Goal: Feedback & Contribution: Leave review/rating

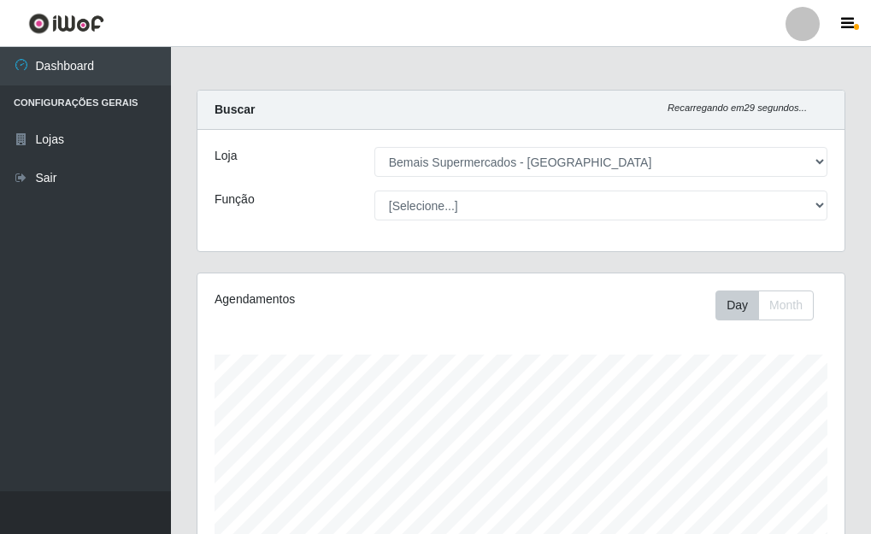
select select "249"
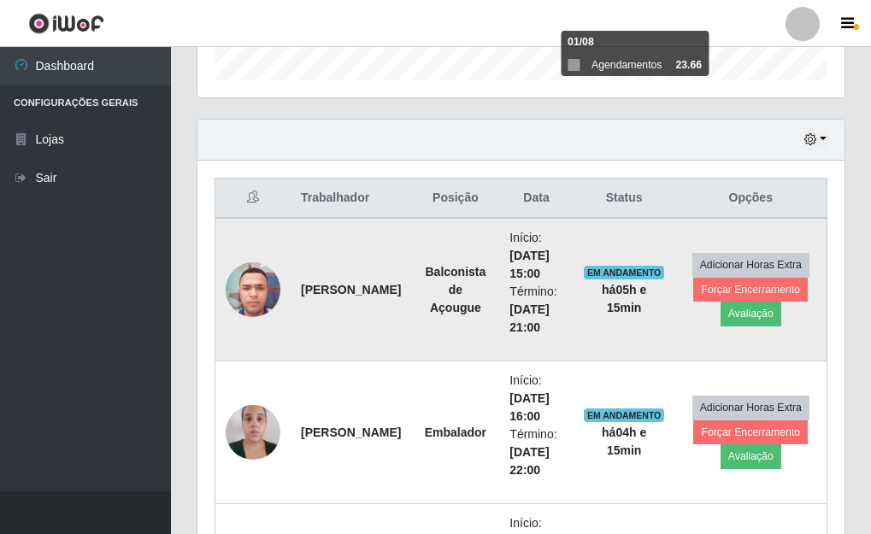
scroll to position [526, 0]
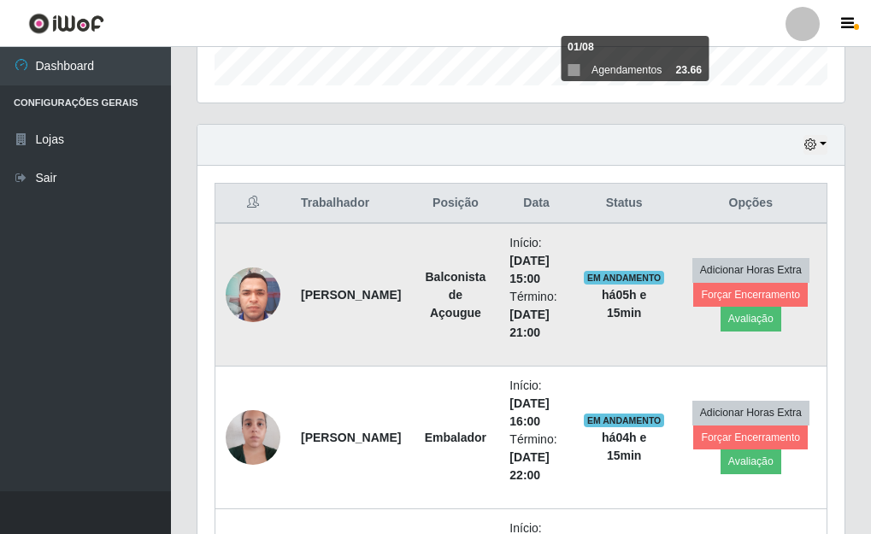
click at [257, 296] on img at bounding box center [253, 294] width 55 height 73
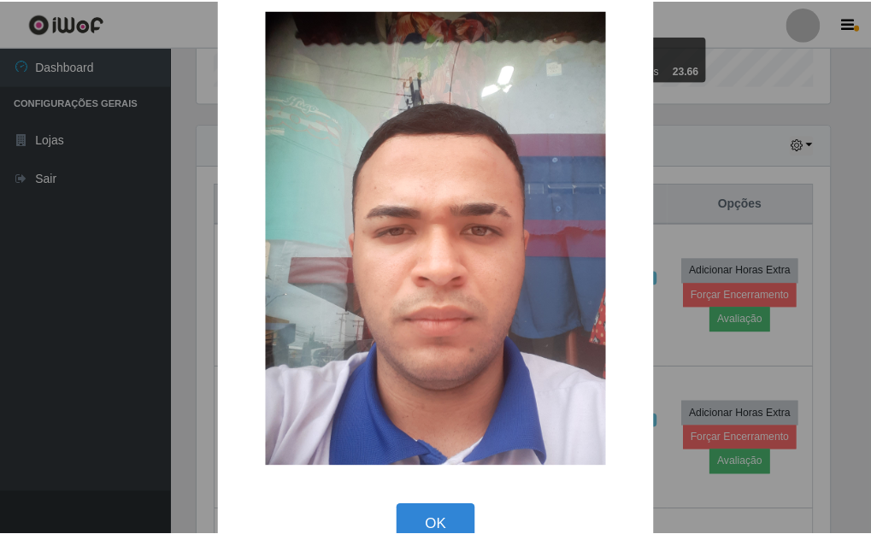
scroll to position [71, 0]
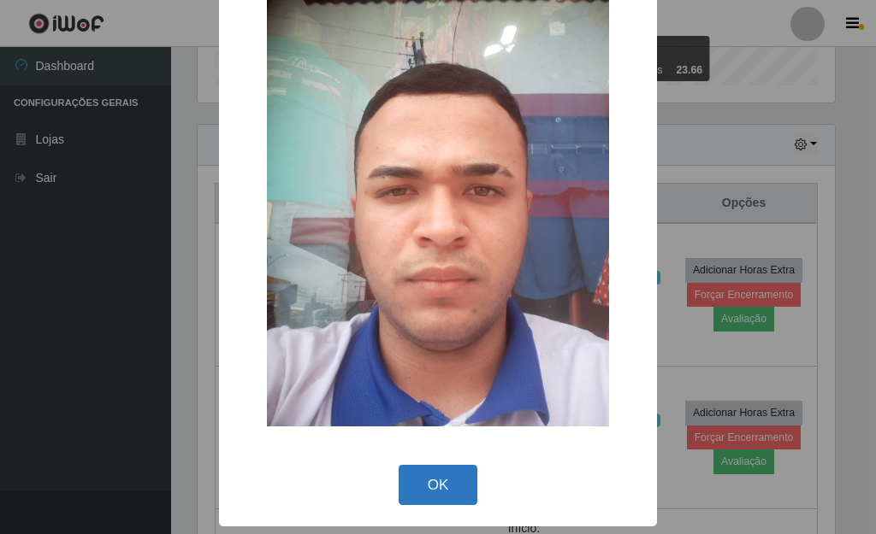
click at [440, 471] on button "OK" at bounding box center [439, 485] width 80 height 40
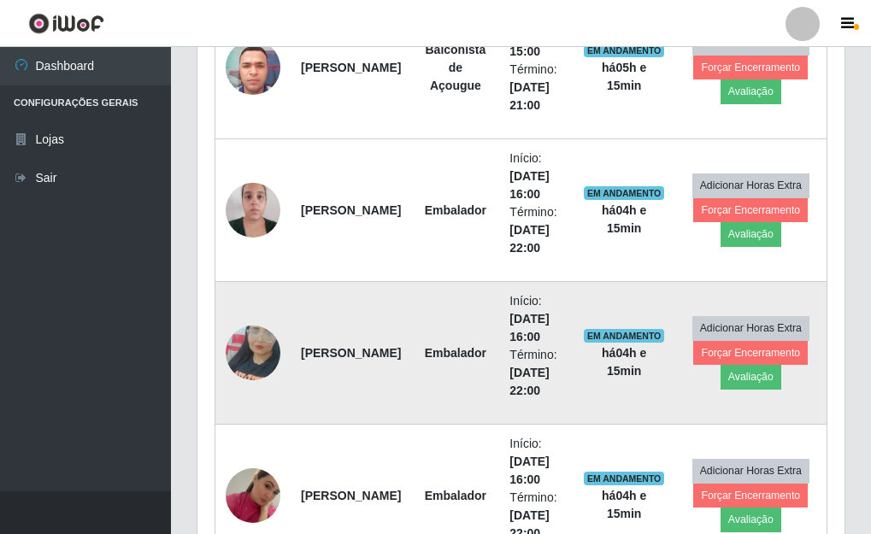
scroll to position [611, 0]
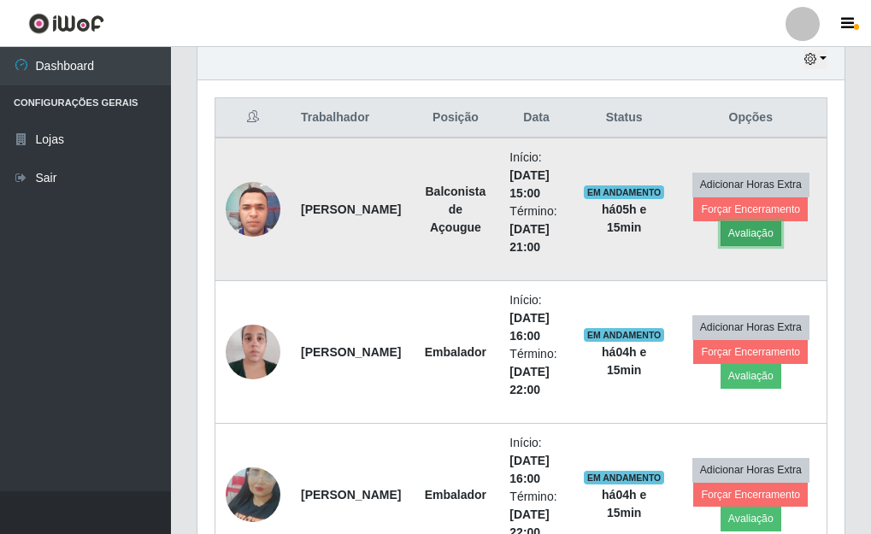
click at [759, 230] on button "Avaliação" at bounding box center [751, 233] width 61 height 24
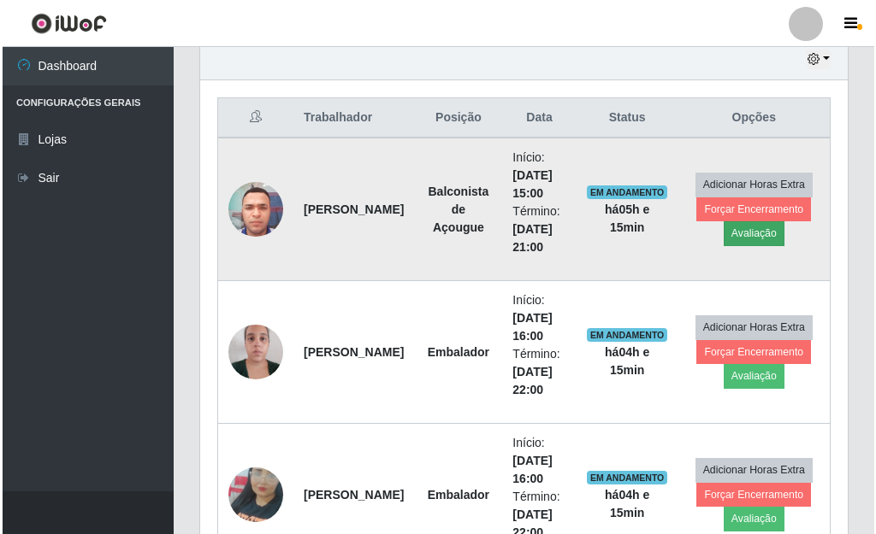
scroll to position [355, 637]
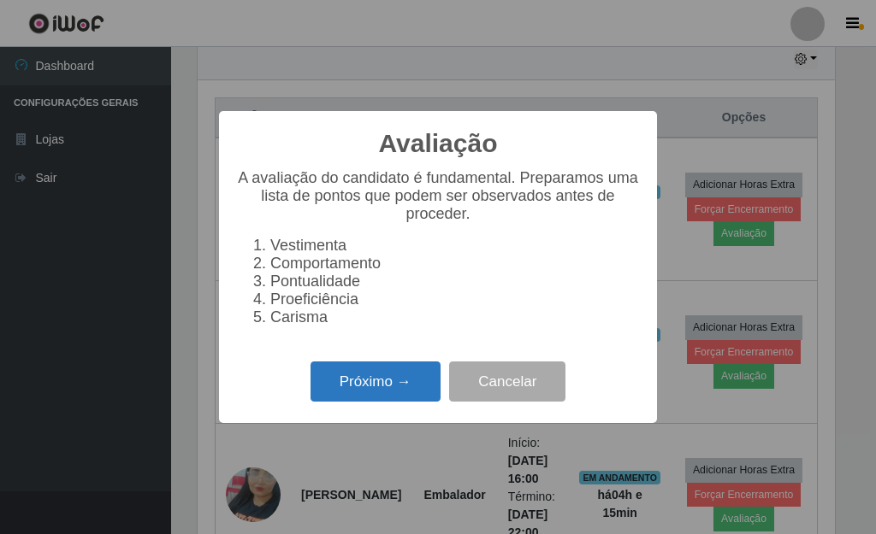
click at [409, 390] on button "Próximo →" at bounding box center [375, 382] width 130 height 40
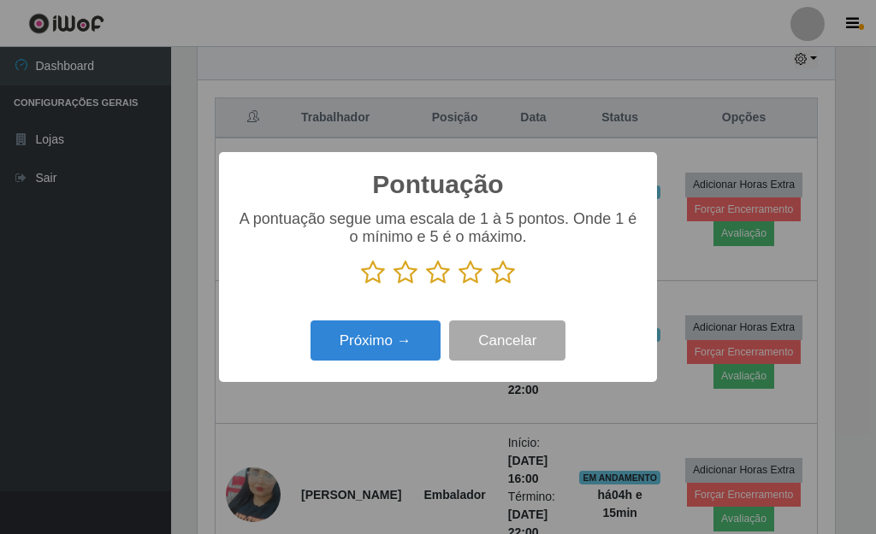
click at [370, 274] on icon at bounding box center [373, 273] width 24 height 26
click at [361, 286] on input "radio" at bounding box center [361, 286] width 0 height 0
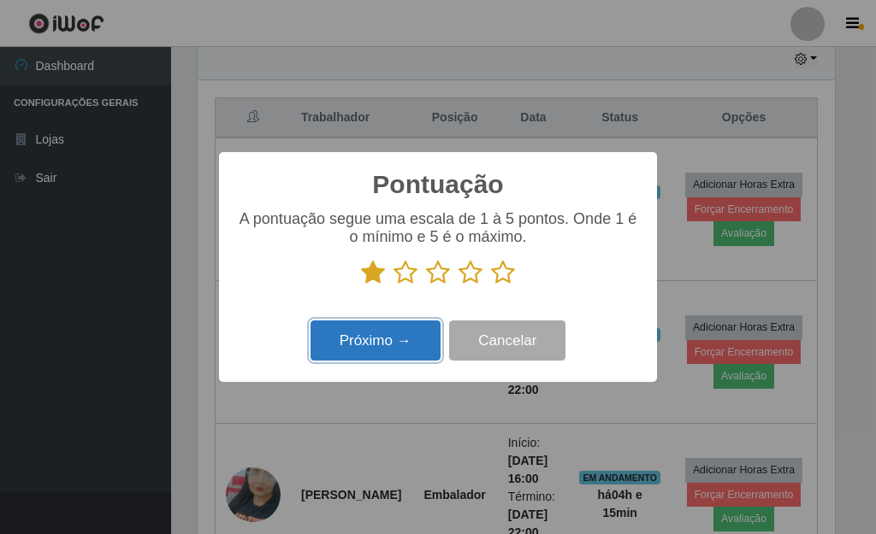
click at [370, 334] on button "Próximo →" at bounding box center [375, 341] width 130 height 40
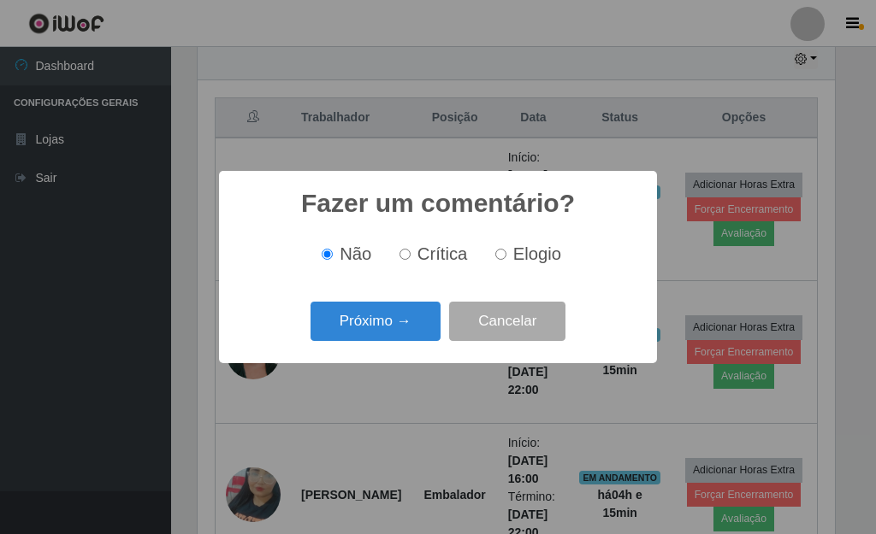
click at [410, 257] on input "Crítica" at bounding box center [404, 254] width 11 height 11
radio input "true"
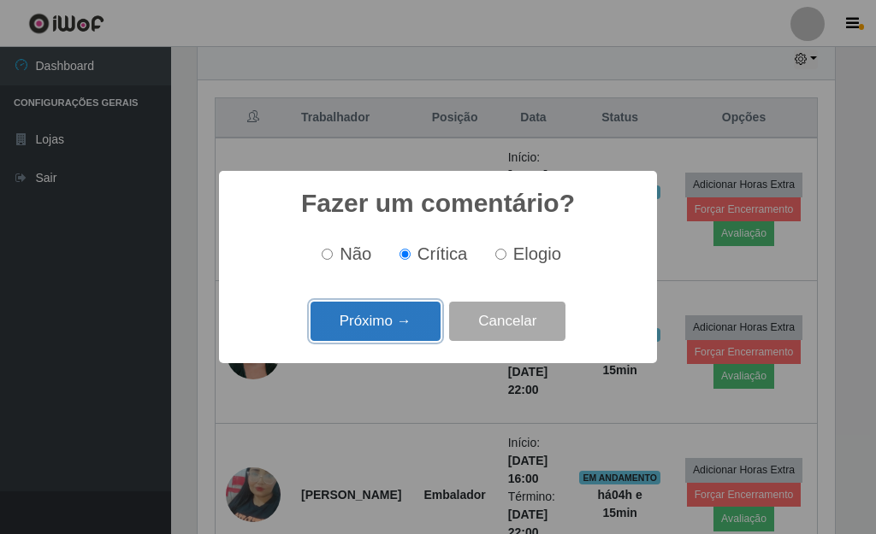
click at [399, 321] on button "Próximo →" at bounding box center [375, 322] width 130 height 40
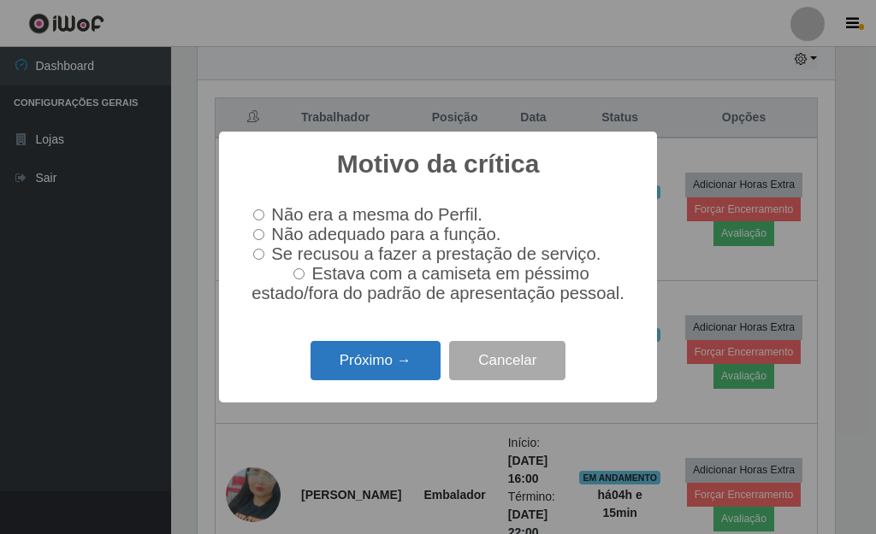
click at [392, 366] on button "Próximo →" at bounding box center [375, 361] width 130 height 40
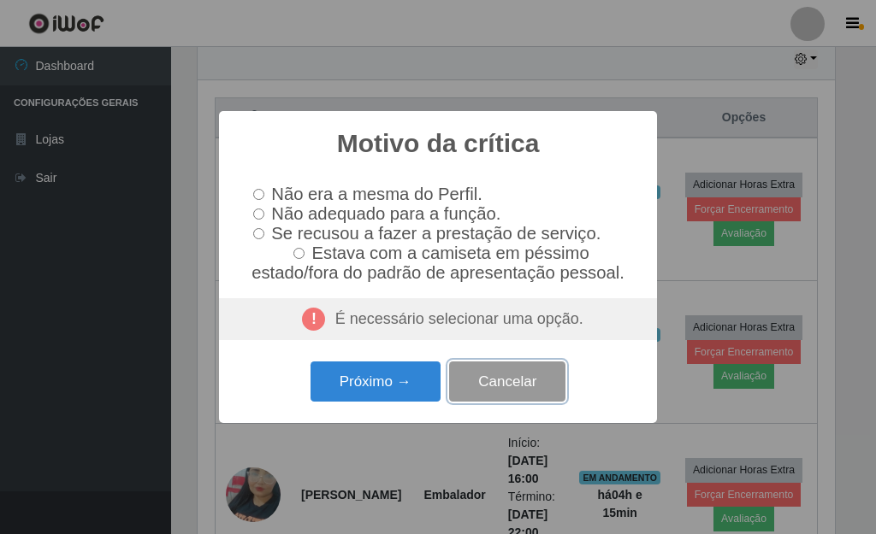
drag, startPoint x: 507, startPoint y: 385, endPoint x: 502, endPoint y: 377, distance: 9.2
click at [507, 384] on button "Cancelar" at bounding box center [507, 382] width 116 height 40
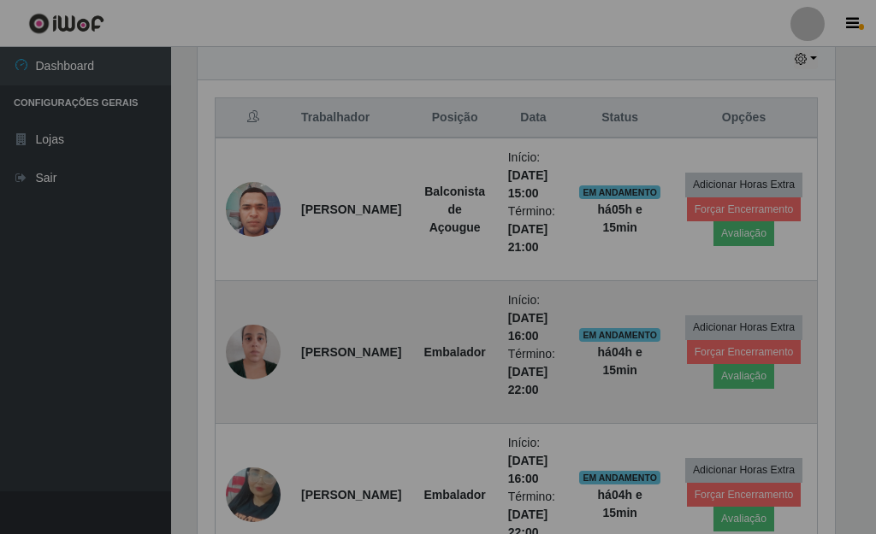
scroll to position [355, 647]
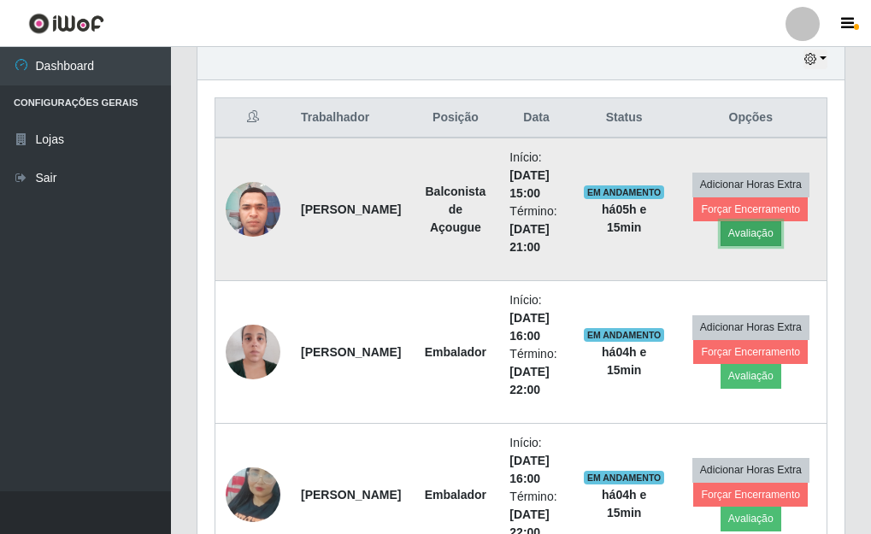
click at [751, 231] on button "Avaliação" at bounding box center [751, 233] width 61 height 24
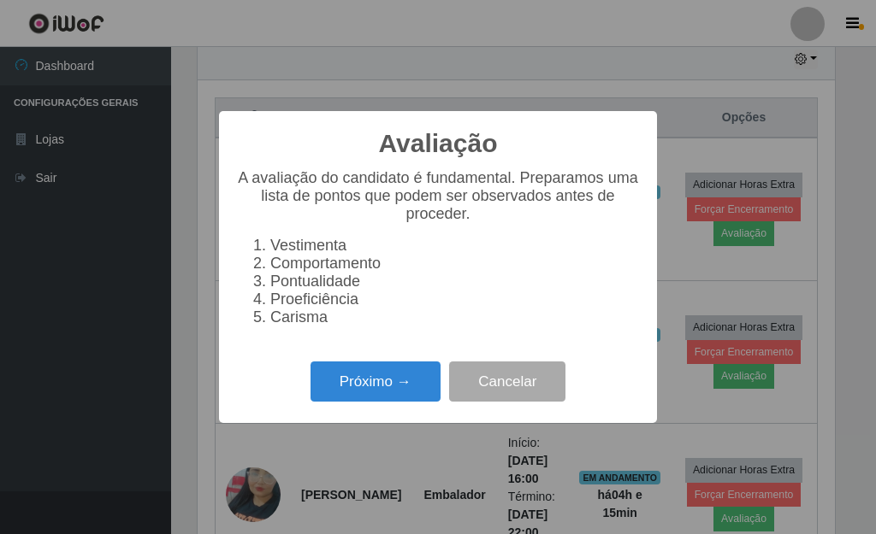
scroll to position [355, 637]
click at [378, 387] on button "Próximo →" at bounding box center [375, 382] width 130 height 40
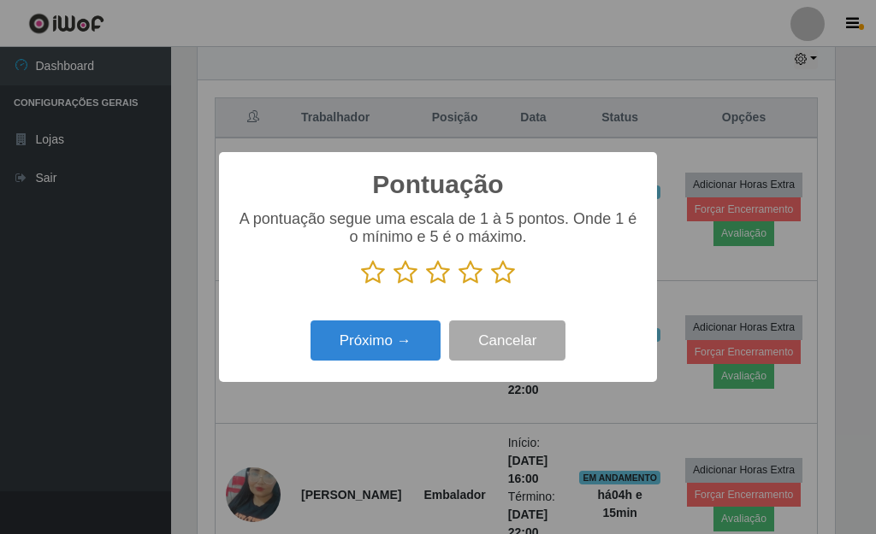
scroll to position [854799, 854517]
click at [369, 274] on icon at bounding box center [373, 273] width 24 height 26
click at [361, 286] on input "radio" at bounding box center [361, 286] width 0 height 0
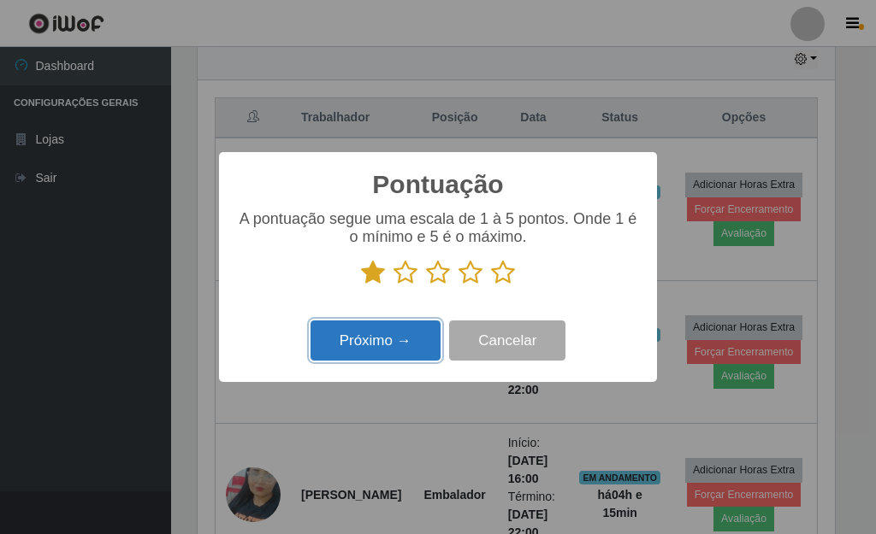
click at [387, 346] on button "Próximo →" at bounding box center [375, 341] width 130 height 40
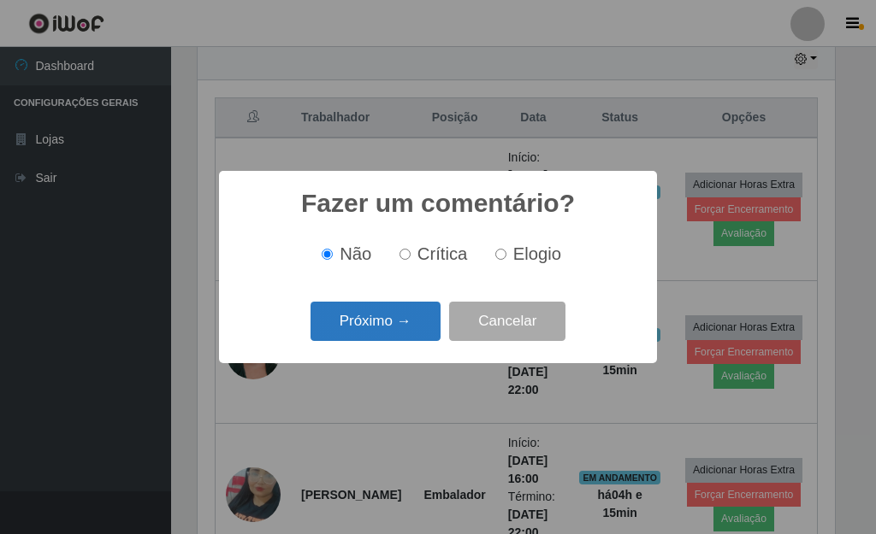
click at [395, 319] on button "Próximo →" at bounding box center [375, 322] width 130 height 40
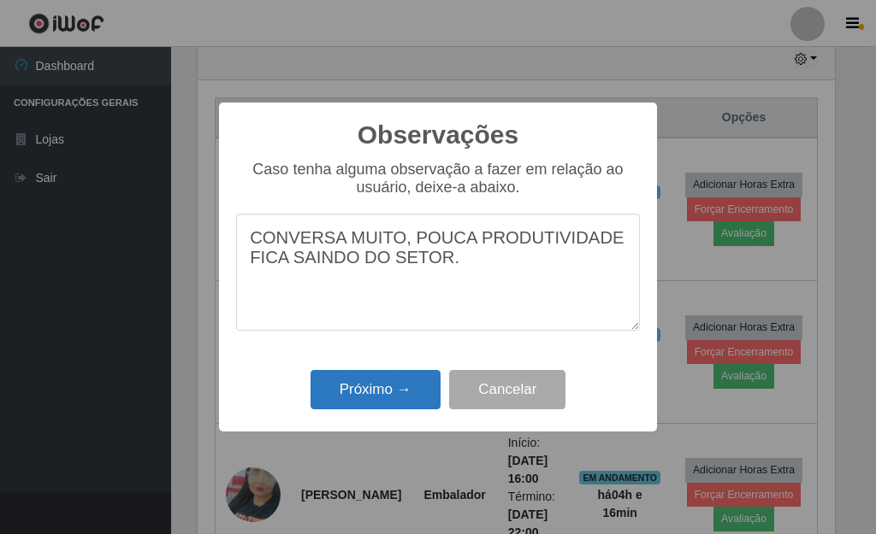
type textarea "CONVERSA MUITO, POUCA PRODUTIVIDADE FICA SAINDO DO SETOR."
click at [389, 393] on button "Próximo →" at bounding box center [375, 390] width 130 height 40
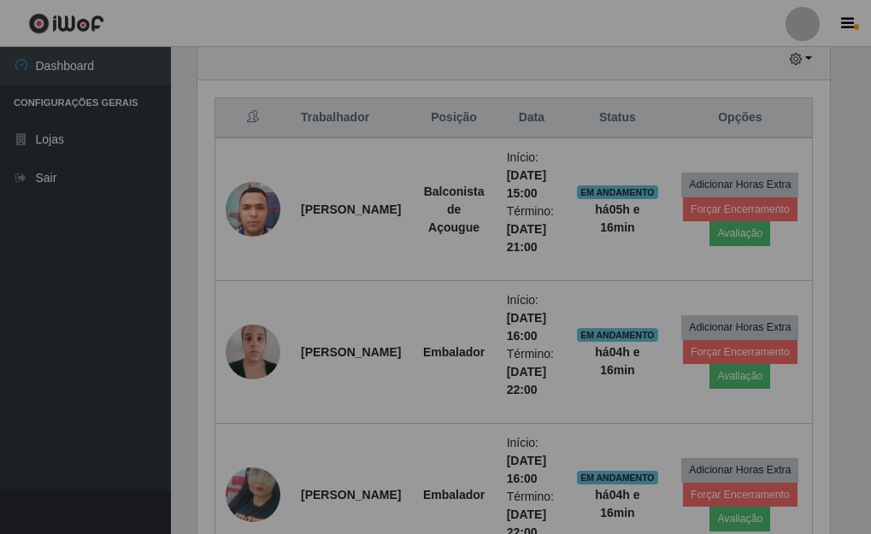
scroll to position [355, 647]
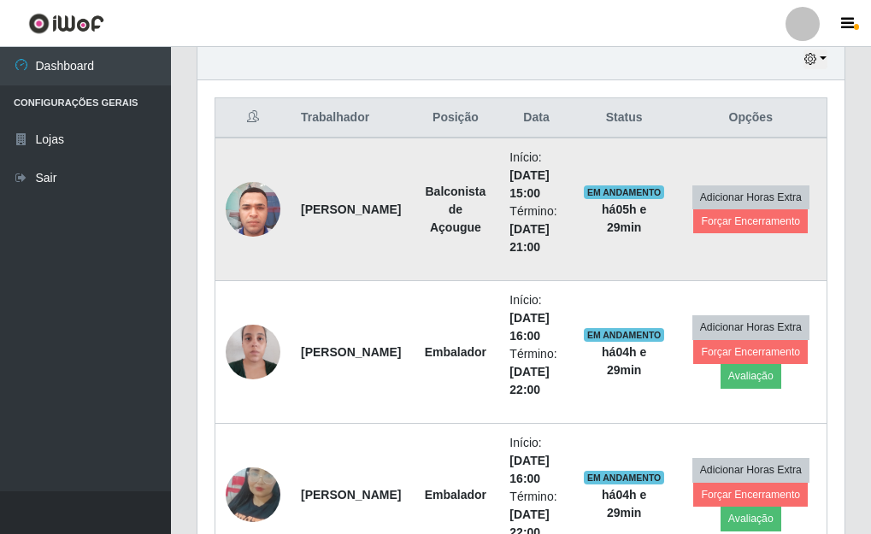
click at [261, 216] on img at bounding box center [253, 209] width 55 height 73
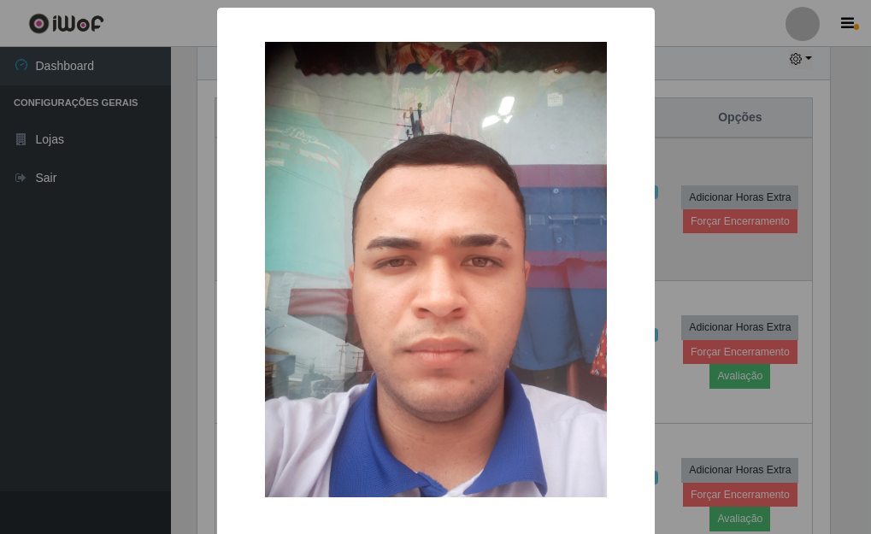
scroll to position [355, 637]
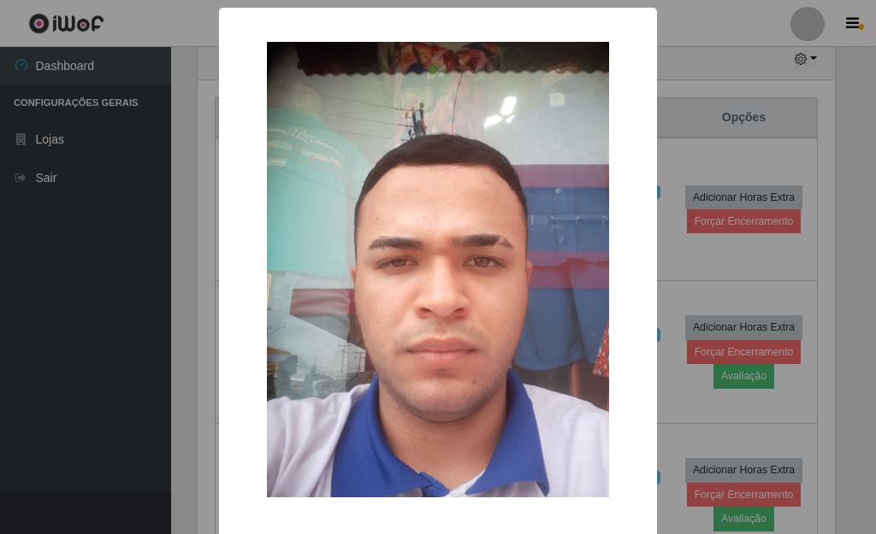
click at [680, 155] on div "× OK Cancel" at bounding box center [438, 267] width 876 height 534
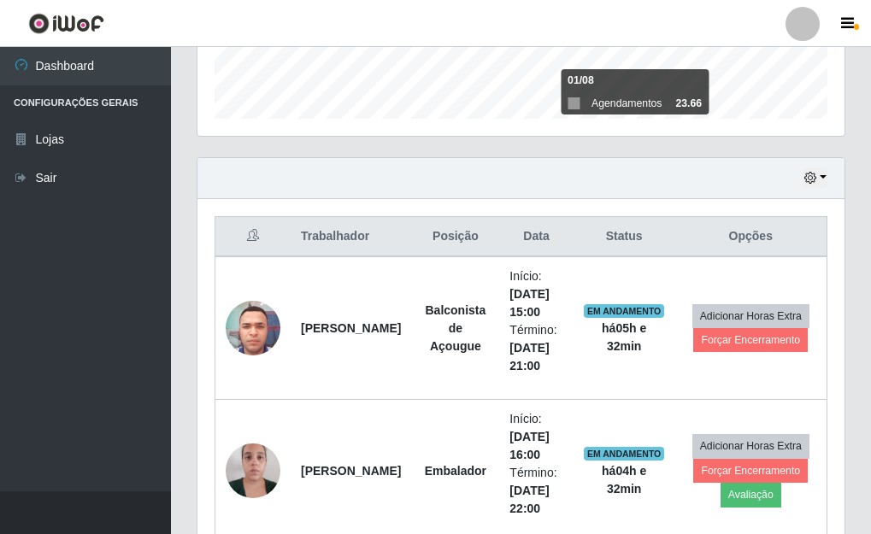
scroll to position [355, 0]
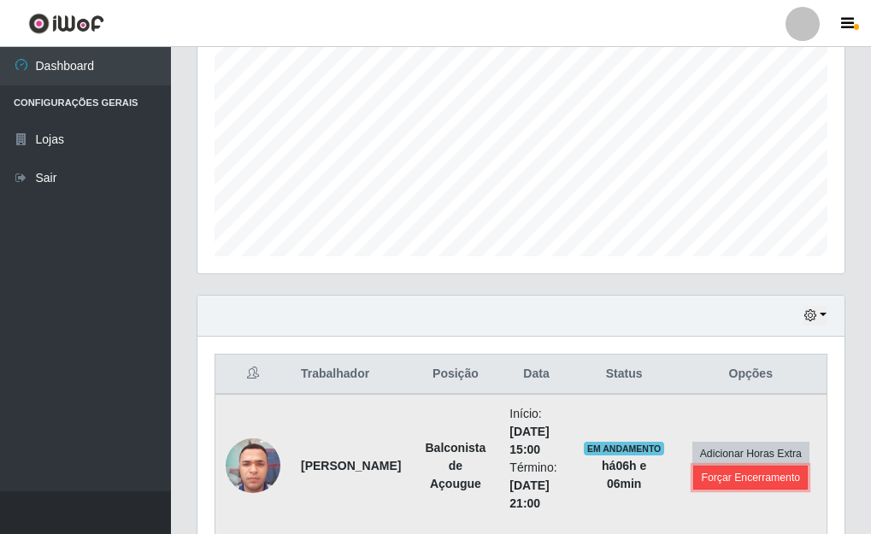
click at [765, 475] on button "Forçar Encerramento" at bounding box center [751, 478] width 115 height 24
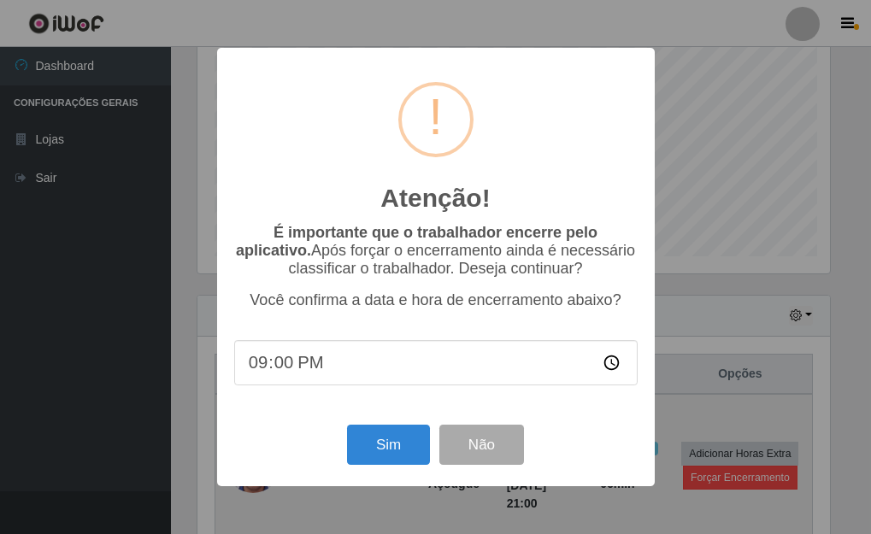
scroll to position [355, 637]
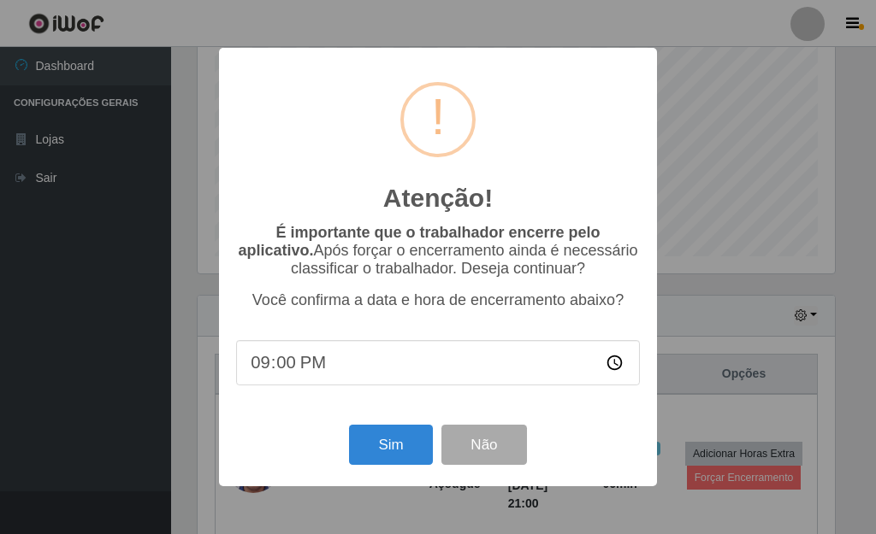
click at [286, 375] on input "21:00" at bounding box center [438, 362] width 404 height 45
type input "21:06"
click at [375, 443] on button "Sim" at bounding box center [390, 445] width 83 height 40
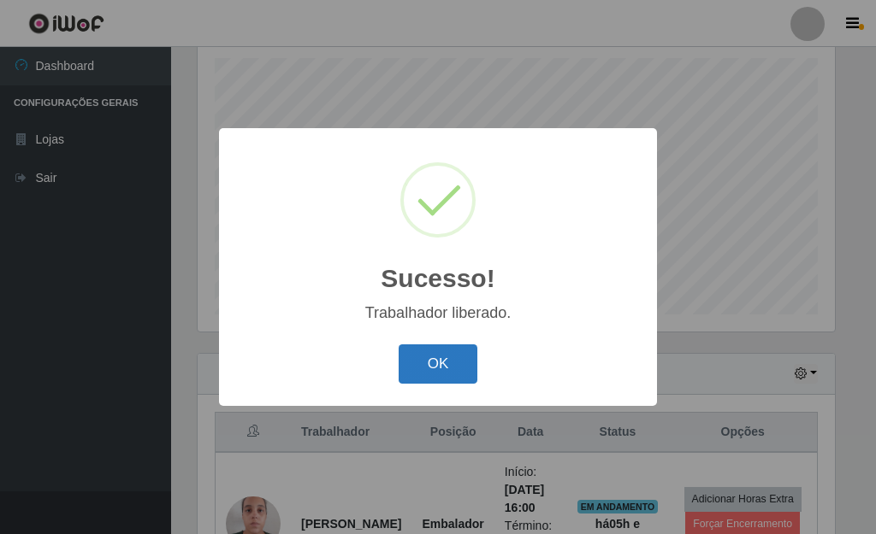
click at [444, 363] on button "OK" at bounding box center [439, 365] width 80 height 40
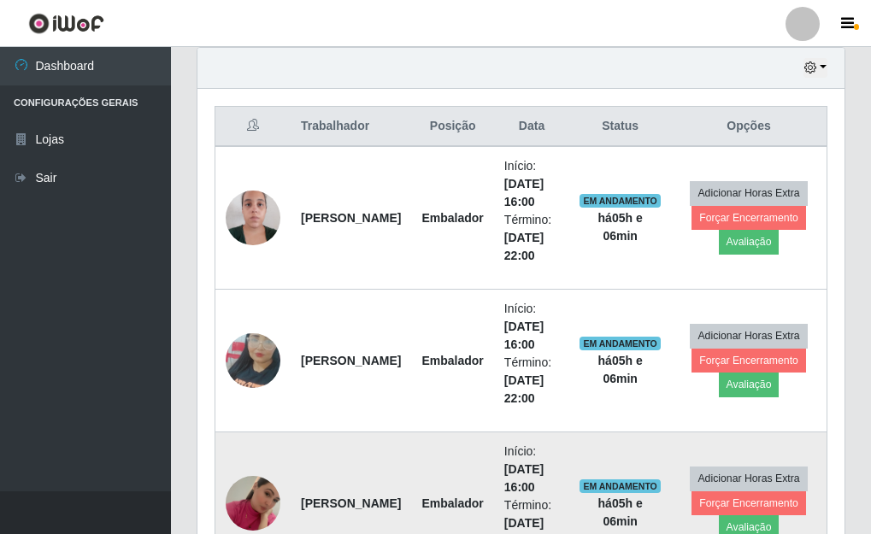
scroll to position [639, 0]
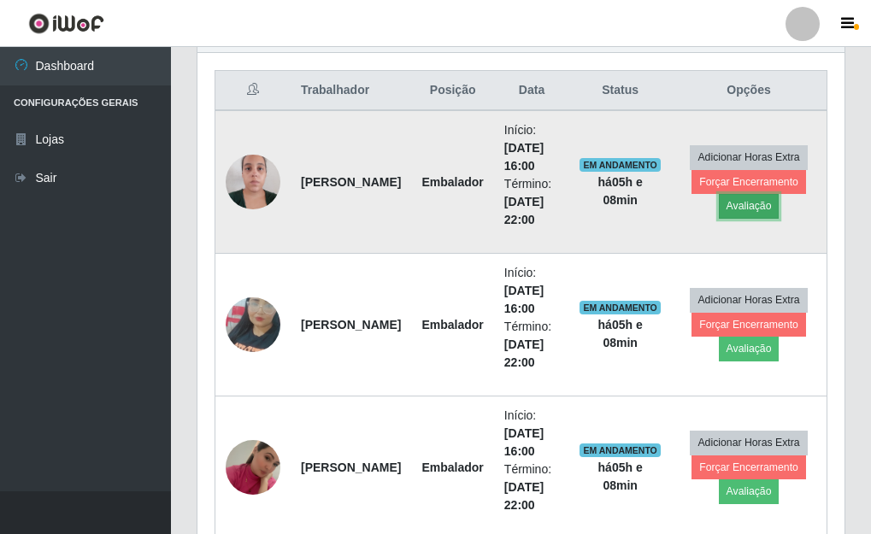
click at [758, 210] on button "Avaliação" at bounding box center [749, 206] width 61 height 24
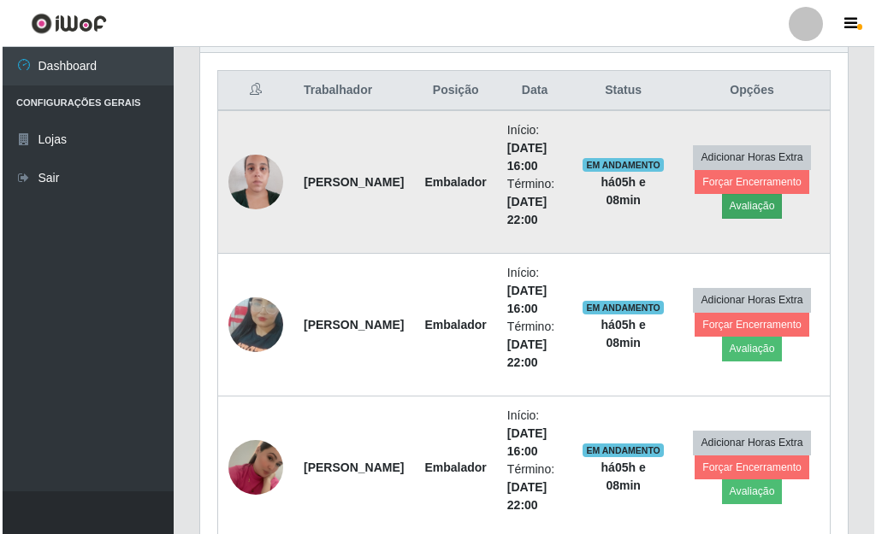
scroll to position [355, 637]
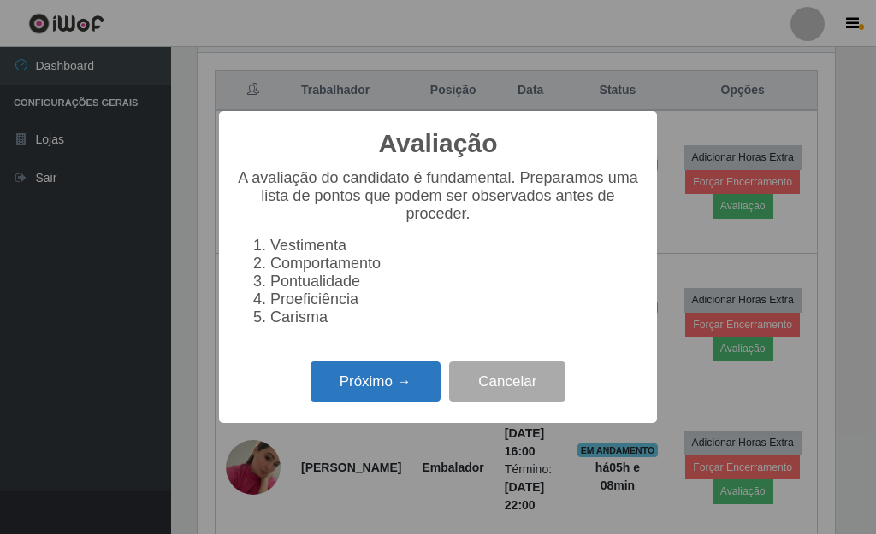
click at [387, 386] on button "Próximo →" at bounding box center [375, 382] width 130 height 40
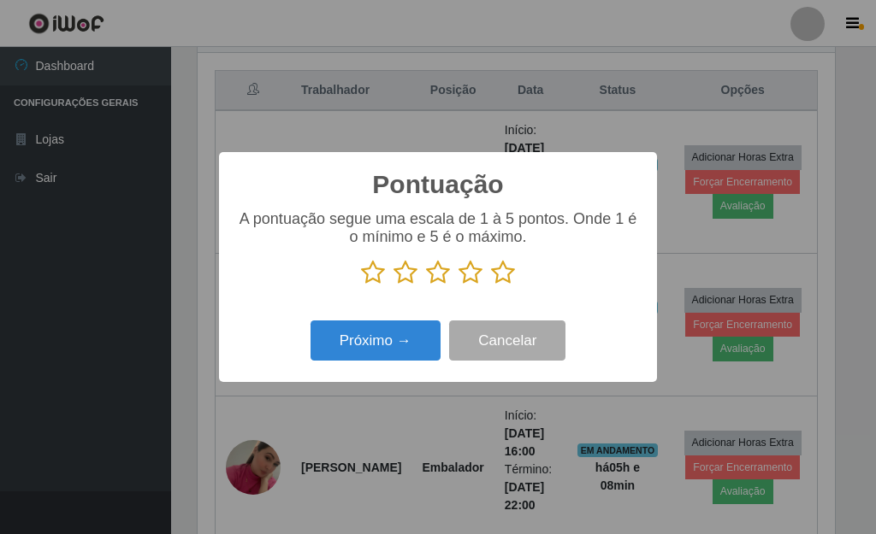
click at [508, 278] on icon at bounding box center [503, 273] width 24 height 26
click at [491, 286] on input "radio" at bounding box center [491, 286] width 0 height 0
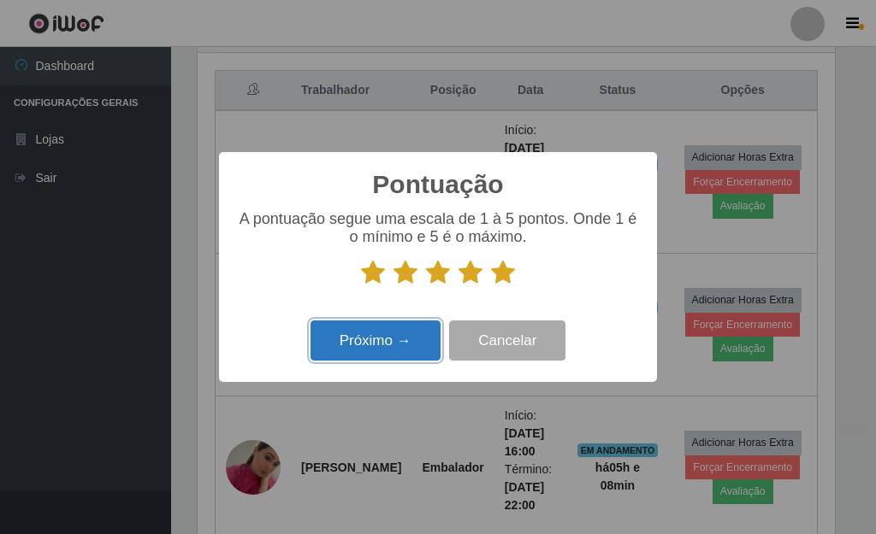
click at [403, 347] on button "Próximo →" at bounding box center [375, 341] width 130 height 40
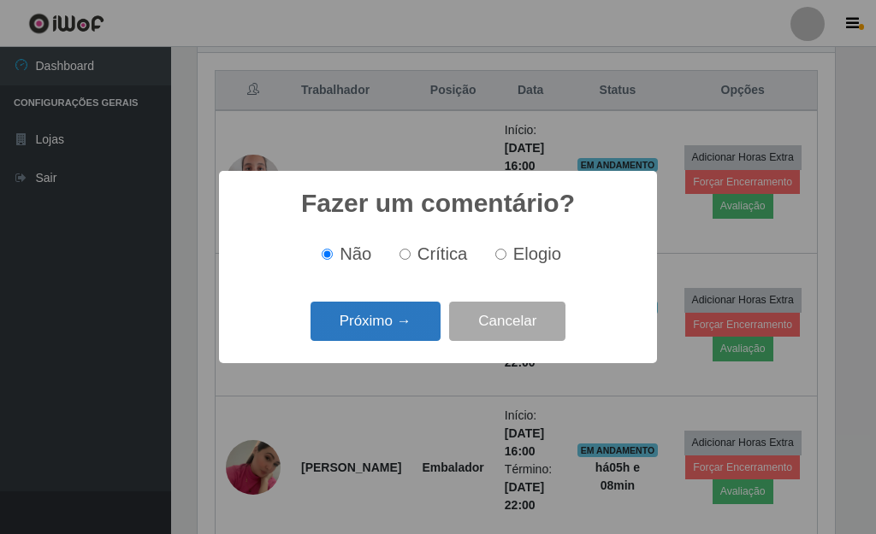
click at [370, 331] on button "Próximo →" at bounding box center [375, 322] width 130 height 40
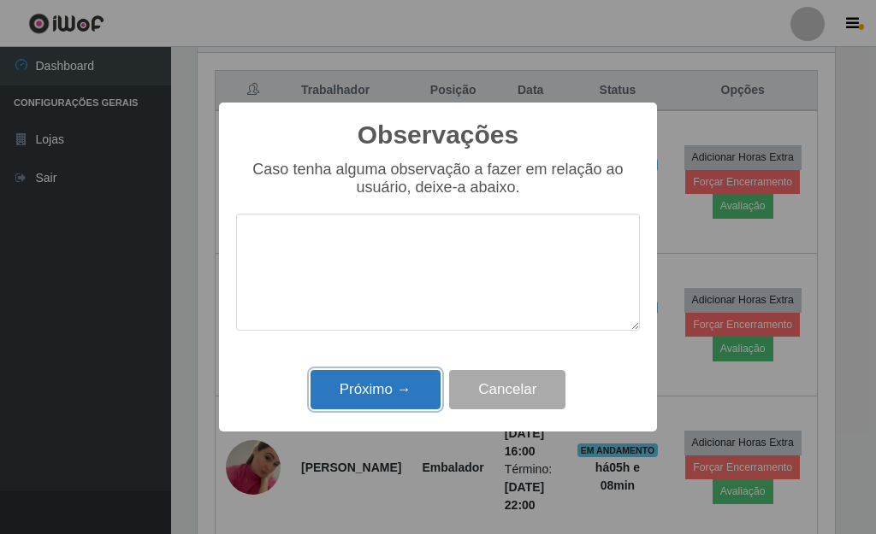
click at [388, 401] on button "Próximo →" at bounding box center [375, 390] width 130 height 40
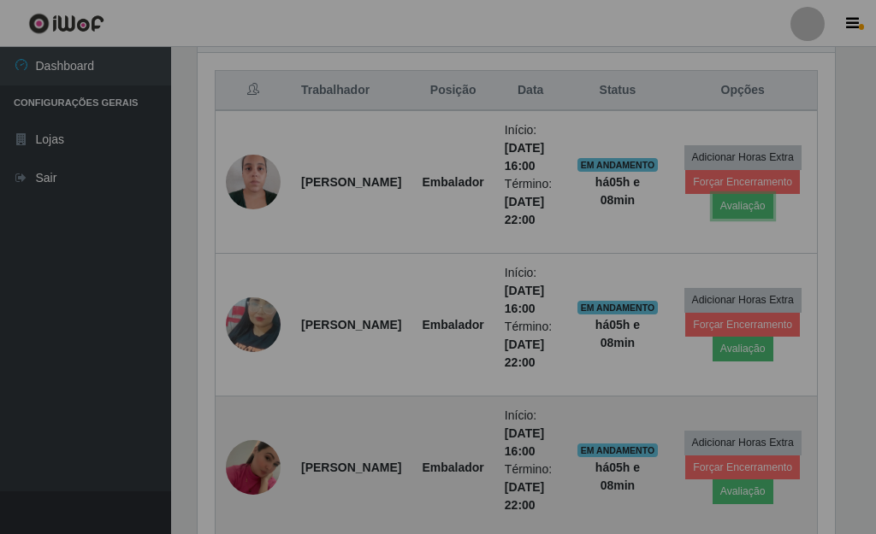
scroll to position [355, 647]
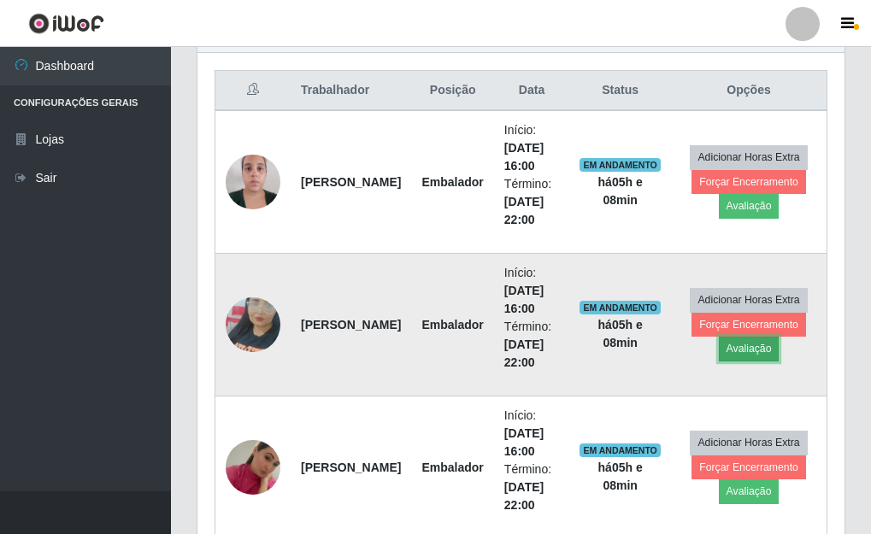
click at [749, 352] on button "Avaliação" at bounding box center [749, 349] width 61 height 24
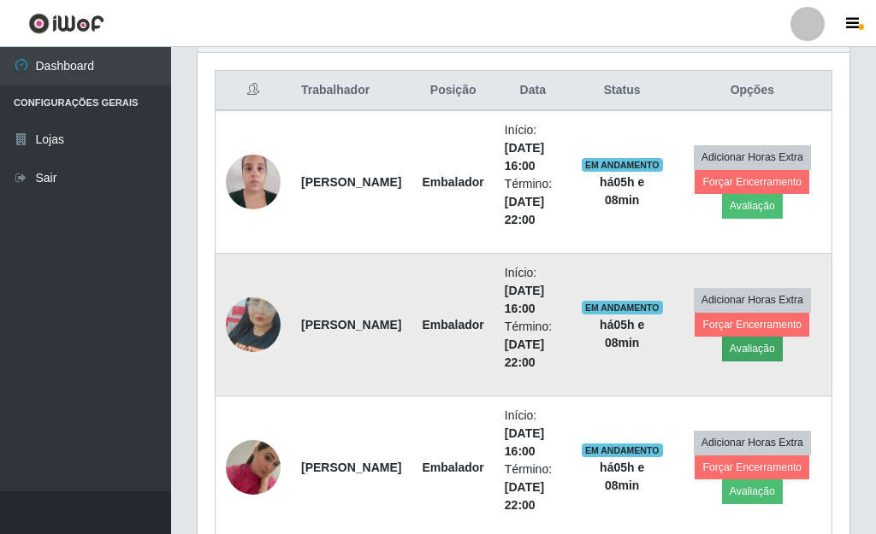
scroll to position [355, 637]
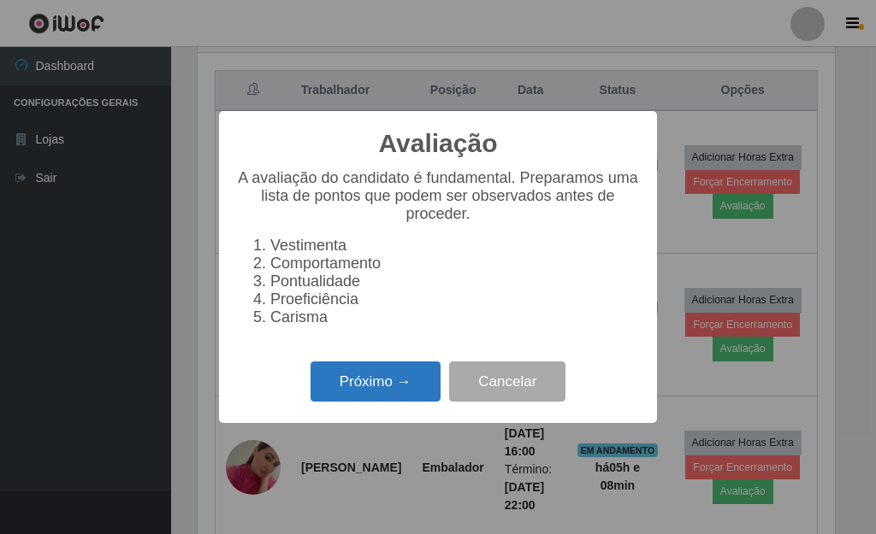
click at [355, 388] on button "Próximo →" at bounding box center [375, 382] width 130 height 40
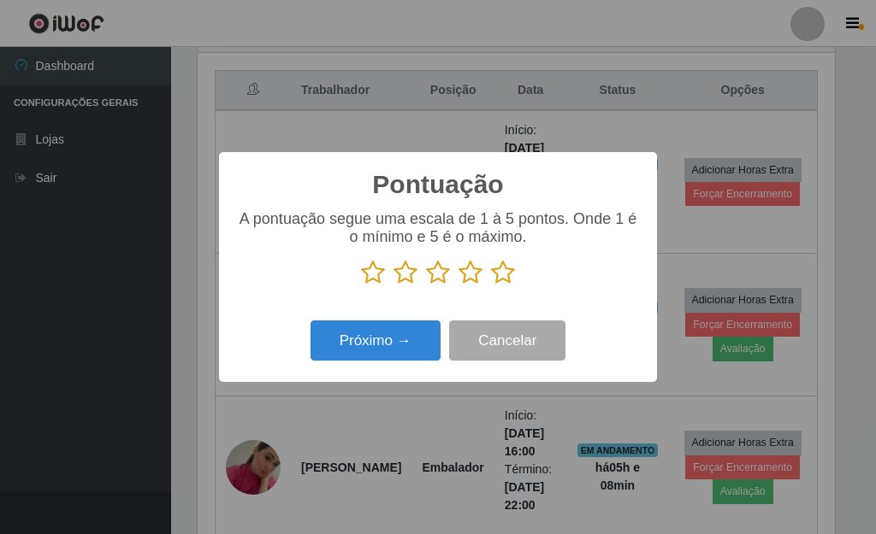
click at [502, 276] on icon at bounding box center [503, 273] width 24 height 26
click at [491, 286] on input "radio" at bounding box center [491, 286] width 0 height 0
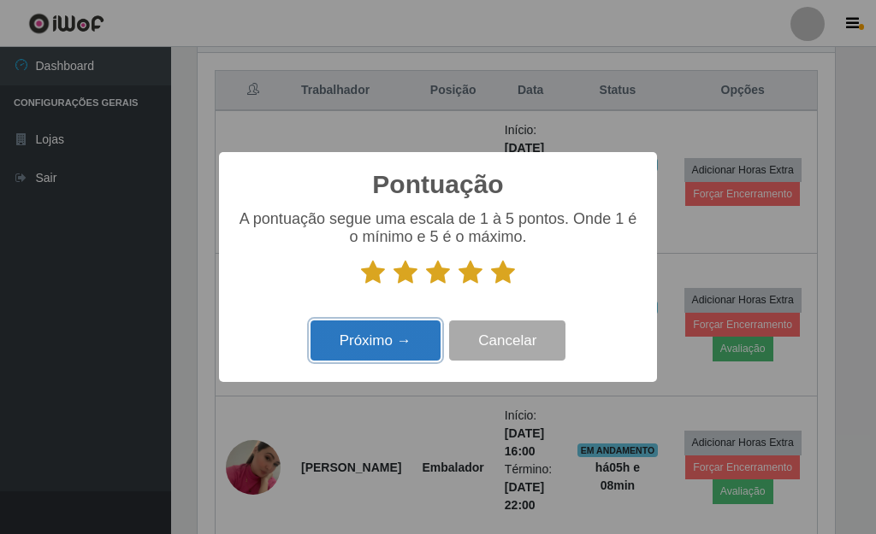
click at [404, 333] on button "Próximo →" at bounding box center [375, 341] width 130 height 40
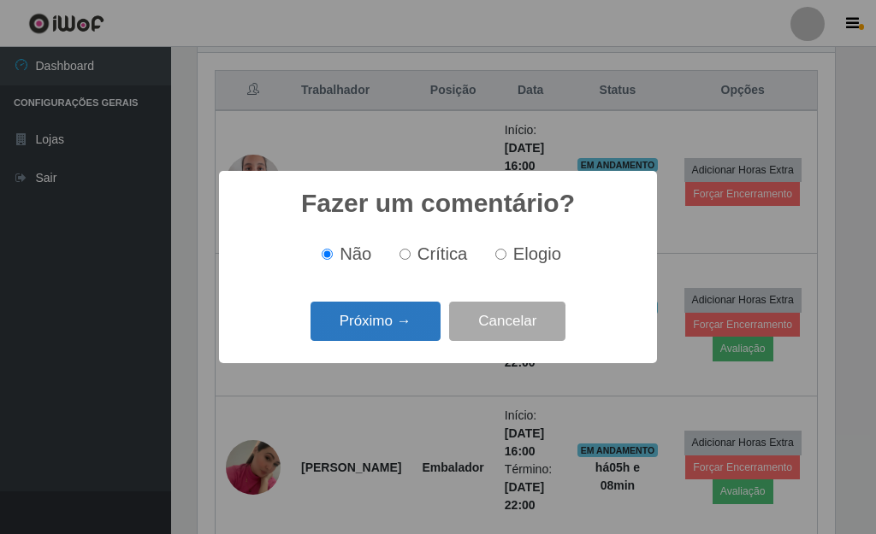
click at [407, 328] on button "Próximo →" at bounding box center [375, 322] width 130 height 40
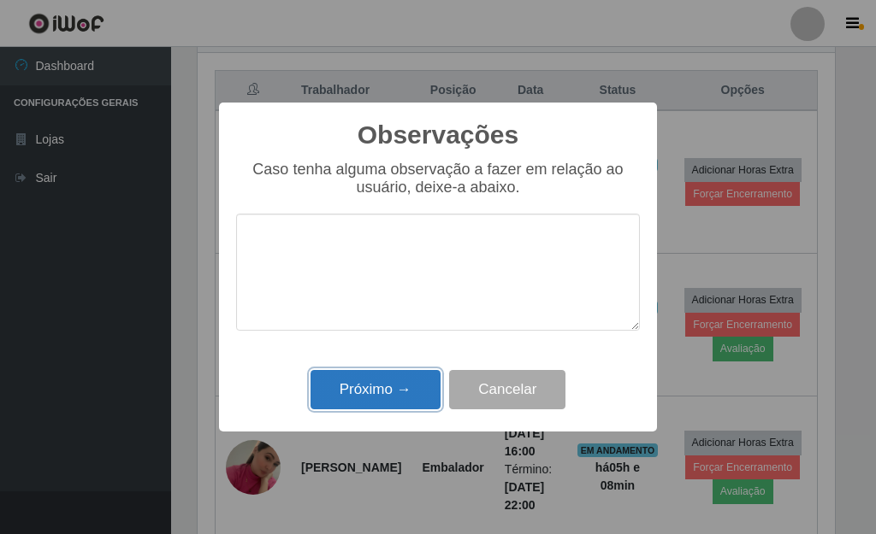
click at [399, 387] on button "Próximo →" at bounding box center [375, 390] width 130 height 40
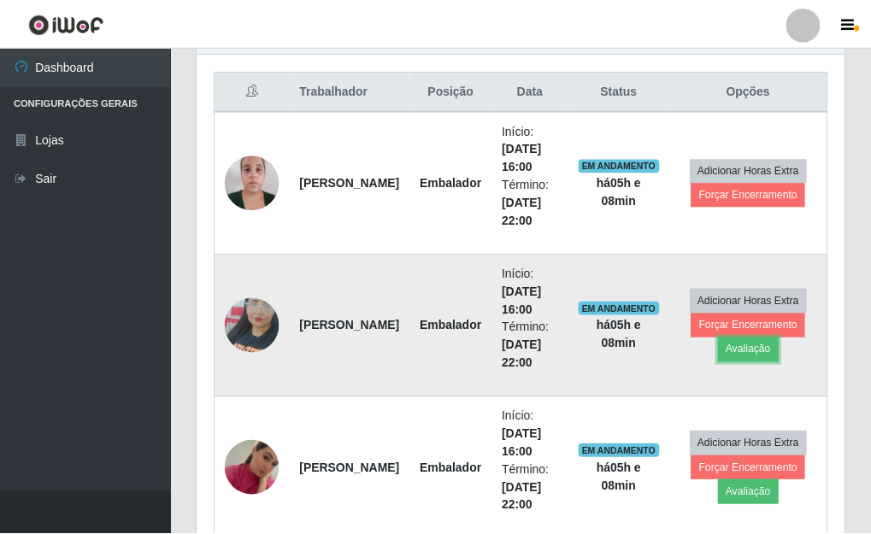
scroll to position [355, 647]
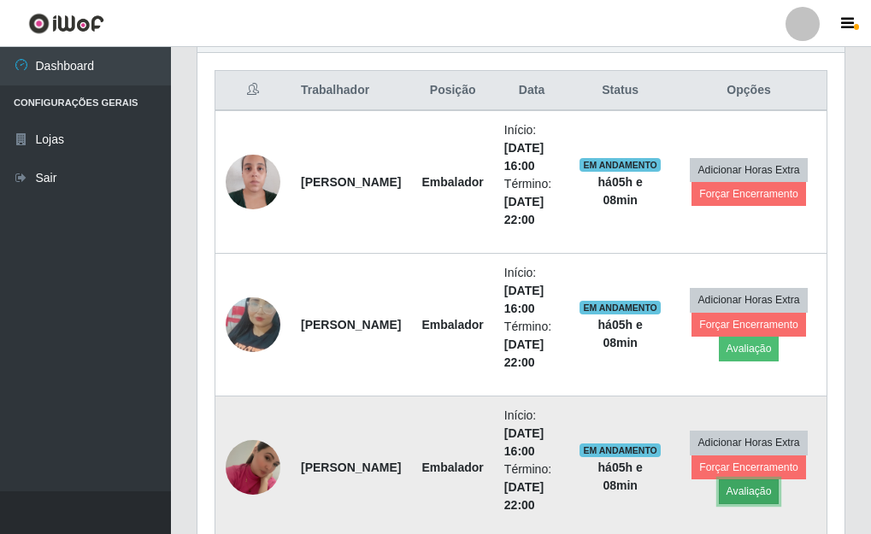
click at [739, 503] on button "Avaliação" at bounding box center [749, 492] width 61 height 24
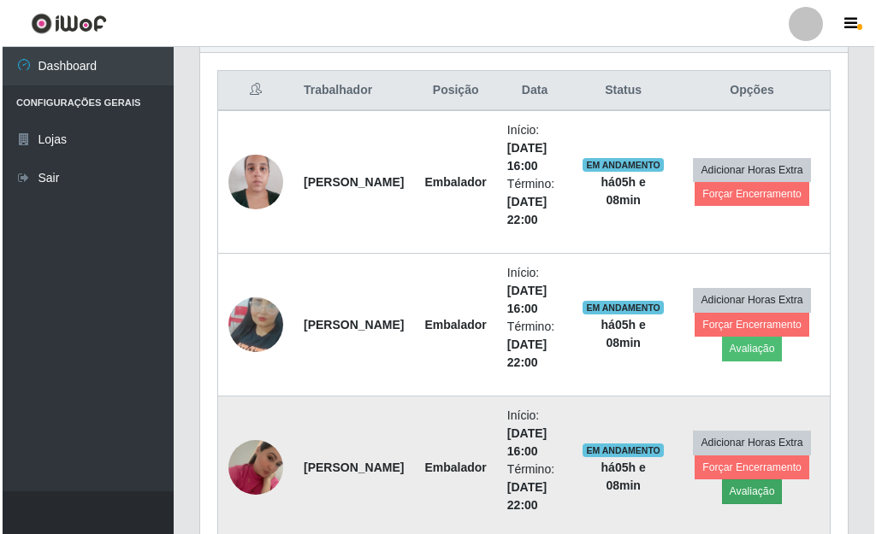
scroll to position [355, 637]
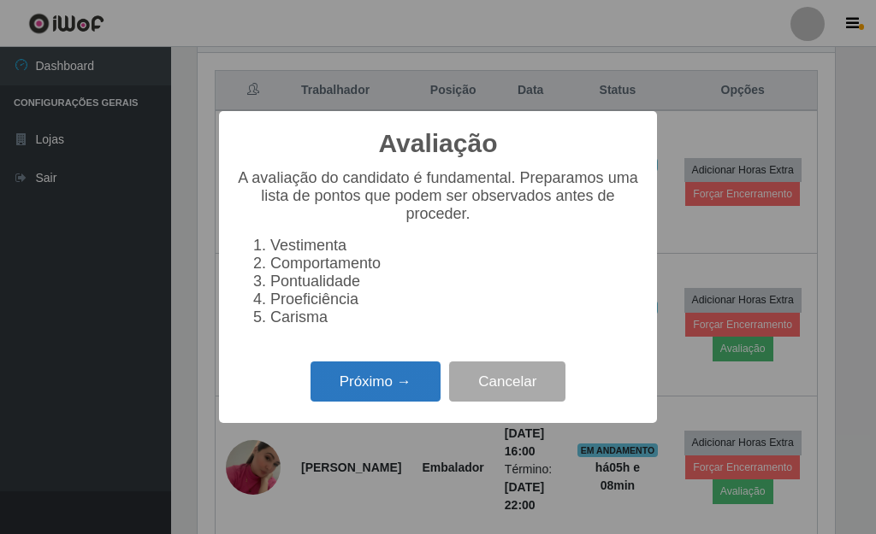
click at [413, 381] on button "Próximo →" at bounding box center [375, 382] width 130 height 40
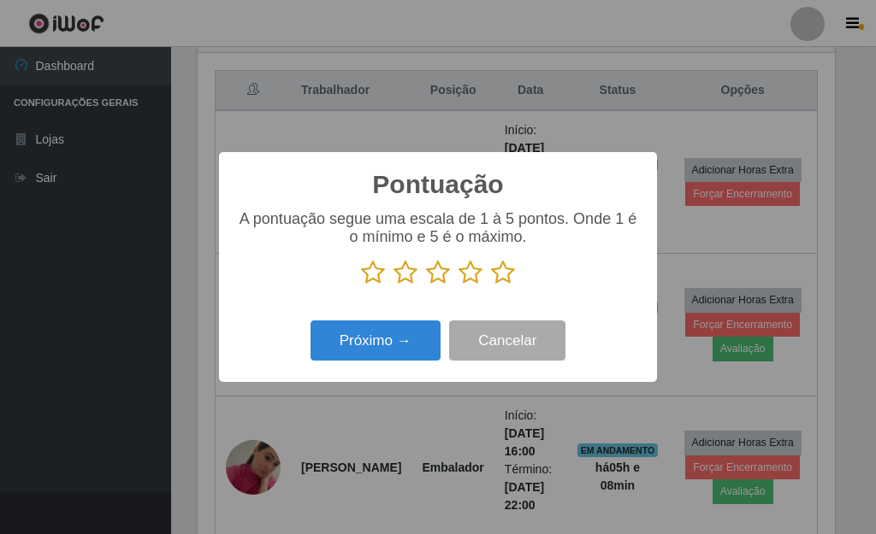
click at [502, 278] on icon at bounding box center [503, 273] width 24 height 26
click at [491, 286] on input "radio" at bounding box center [491, 286] width 0 height 0
click at [393, 322] on div "Próximo → Cancelar" at bounding box center [438, 340] width 404 height 49
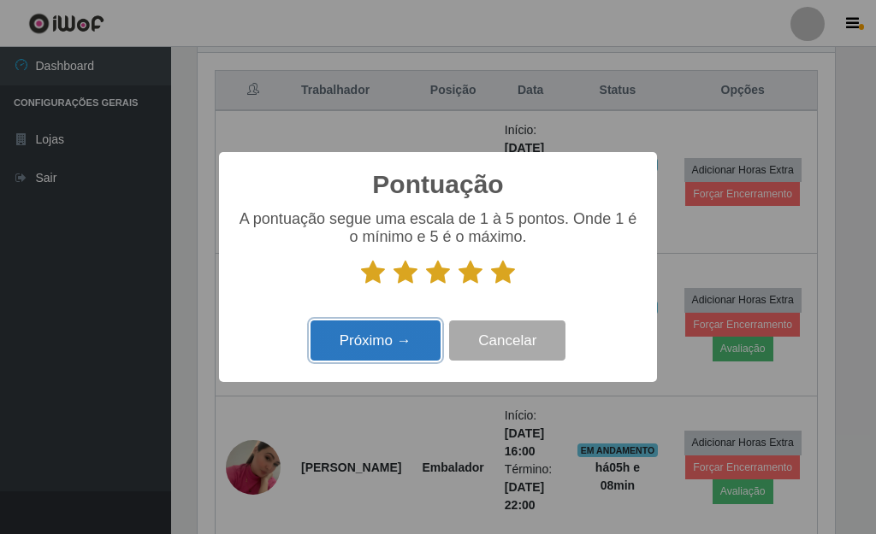
click at [392, 336] on button "Próximo →" at bounding box center [375, 341] width 130 height 40
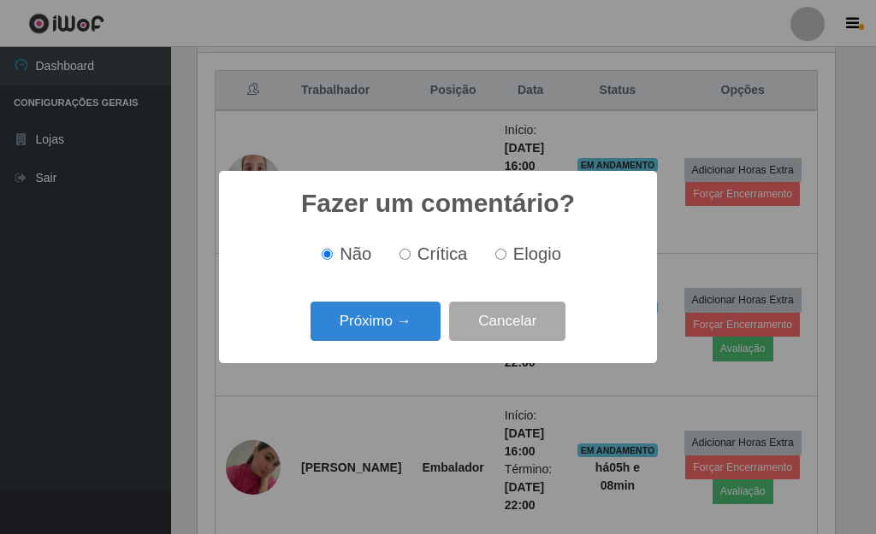
click at [392, 336] on button "Próximo →" at bounding box center [375, 322] width 130 height 40
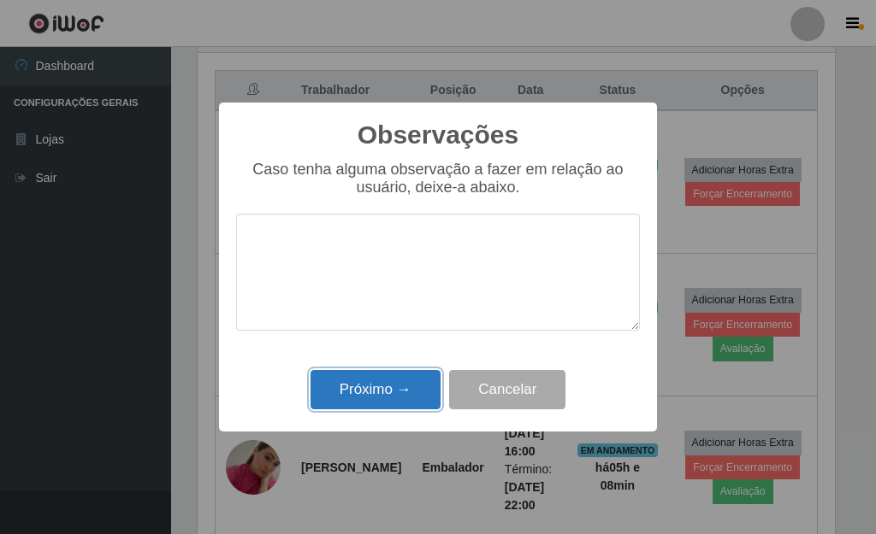
click at [399, 399] on button "Próximo →" at bounding box center [375, 390] width 130 height 40
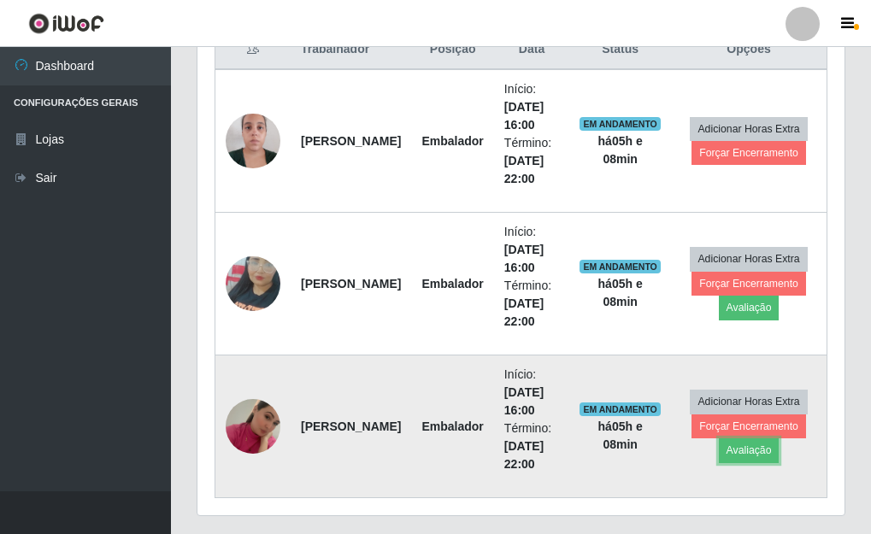
scroll to position [725, 0]
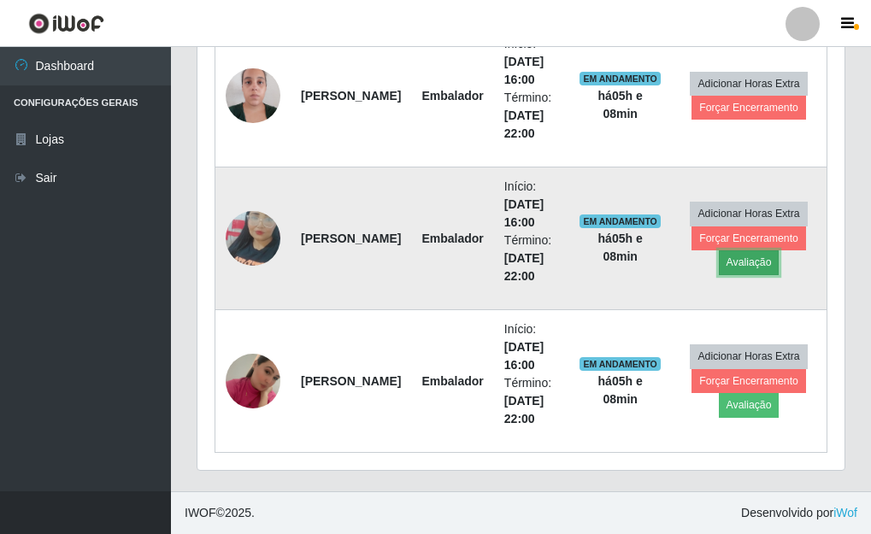
click at [748, 257] on button "Avaliação" at bounding box center [749, 263] width 61 height 24
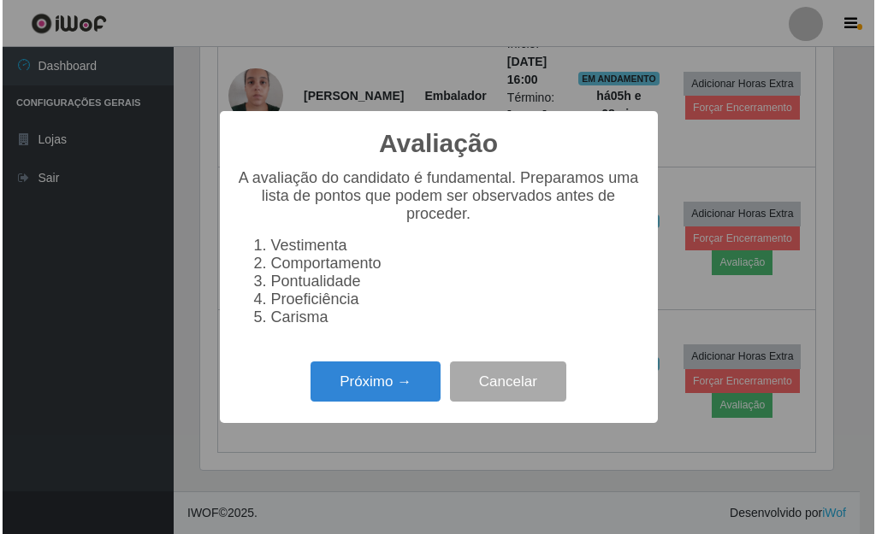
scroll to position [355, 637]
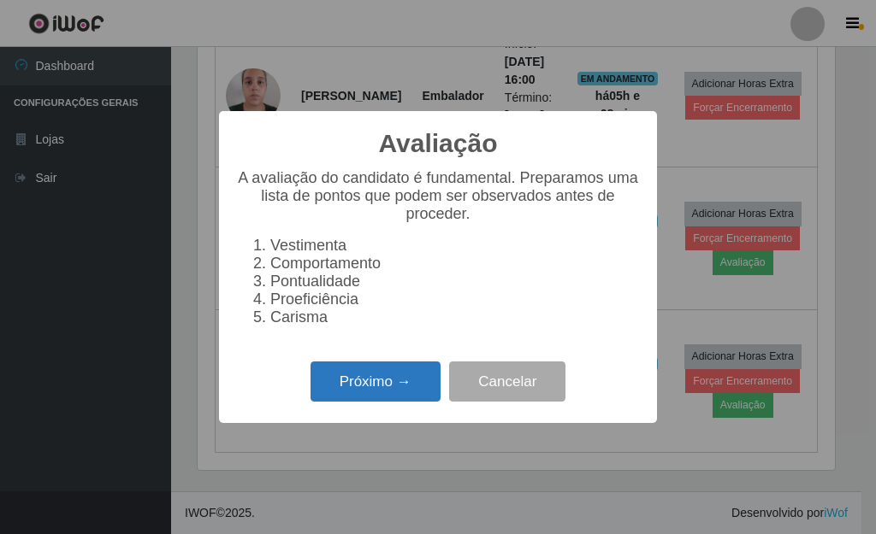
click at [408, 385] on button "Próximo →" at bounding box center [375, 382] width 130 height 40
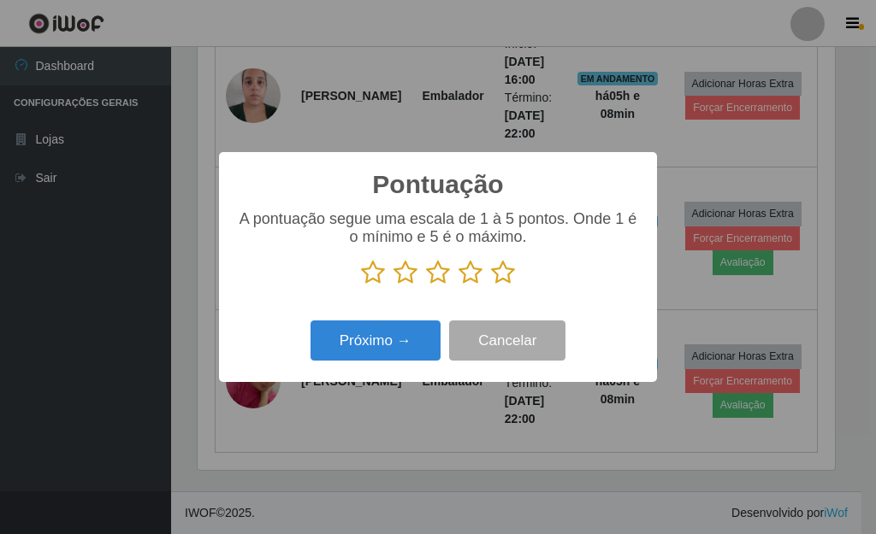
click at [496, 271] on icon at bounding box center [503, 273] width 24 height 26
click at [491, 286] on input "radio" at bounding box center [491, 286] width 0 height 0
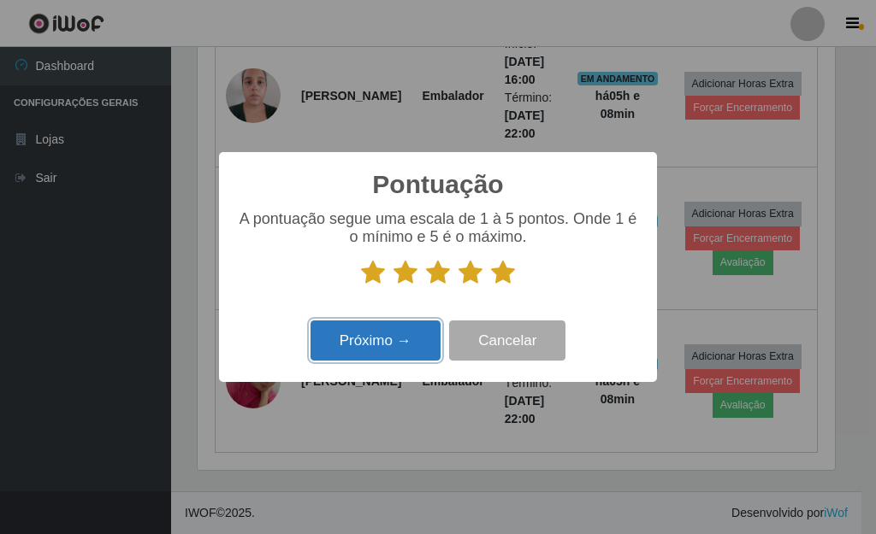
click at [363, 338] on button "Próximo →" at bounding box center [375, 341] width 130 height 40
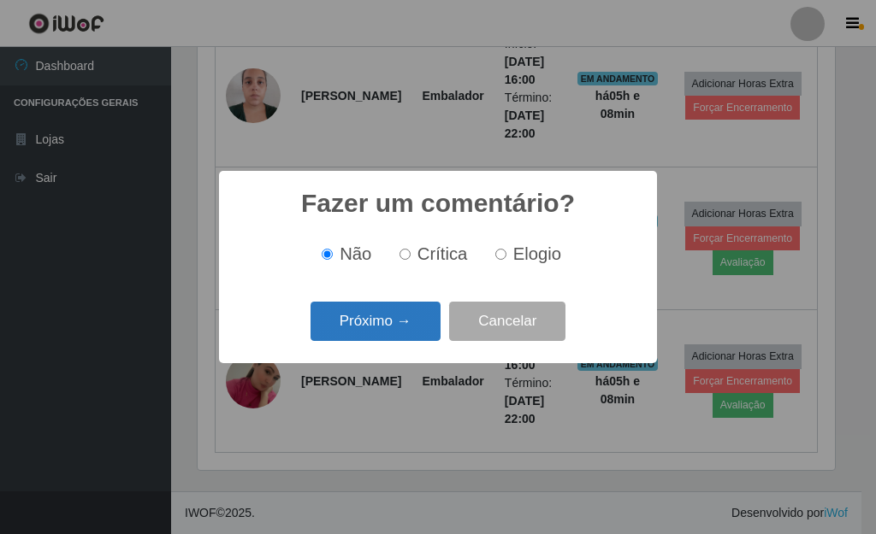
click at [367, 335] on button "Próximo →" at bounding box center [375, 322] width 130 height 40
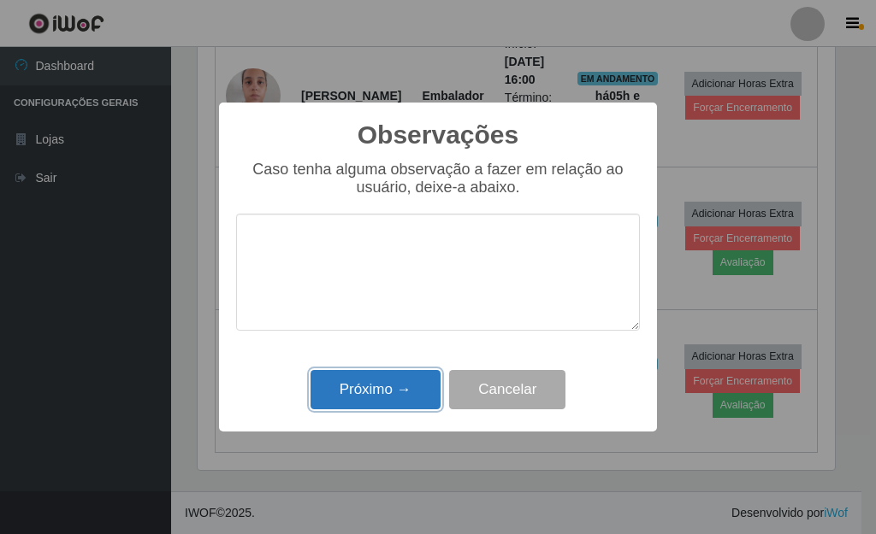
click at [391, 390] on button "Próximo →" at bounding box center [375, 390] width 130 height 40
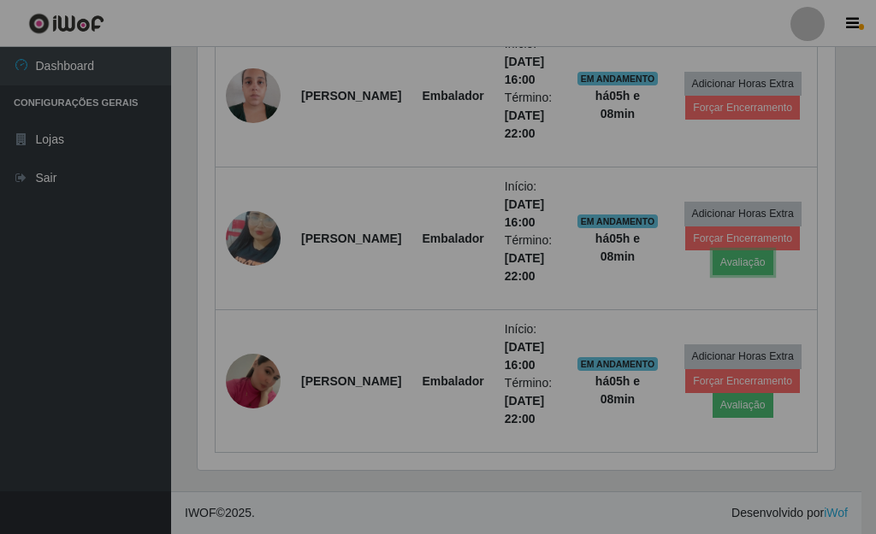
scroll to position [355, 647]
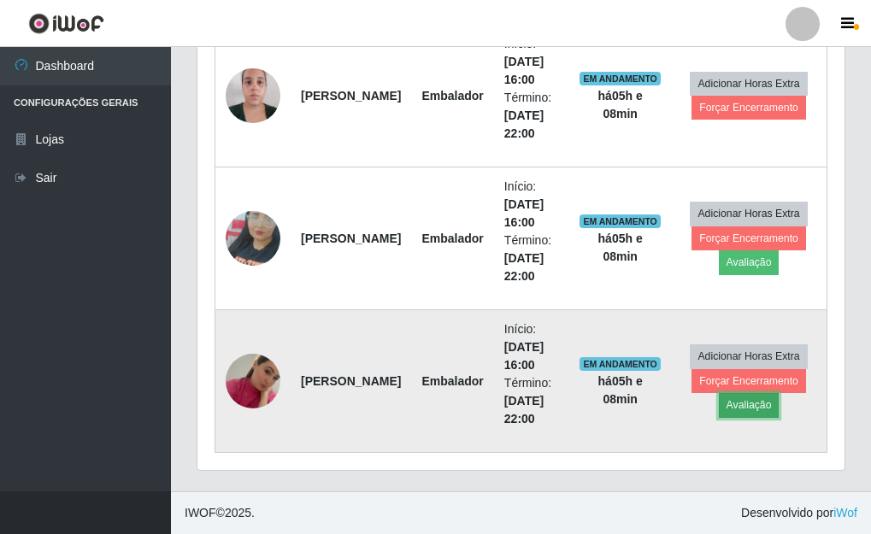
click at [740, 402] on button "Avaliação" at bounding box center [749, 405] width 61 height 24
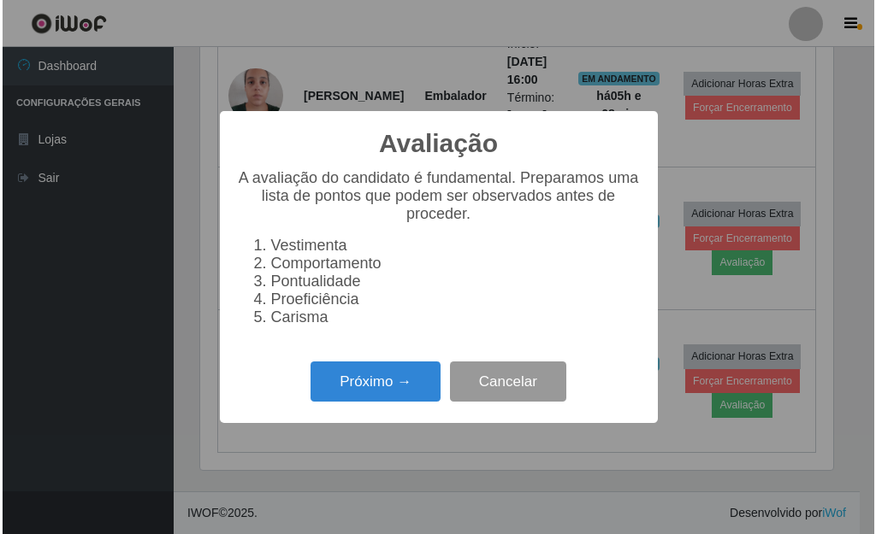
scroll to position [355, 637]
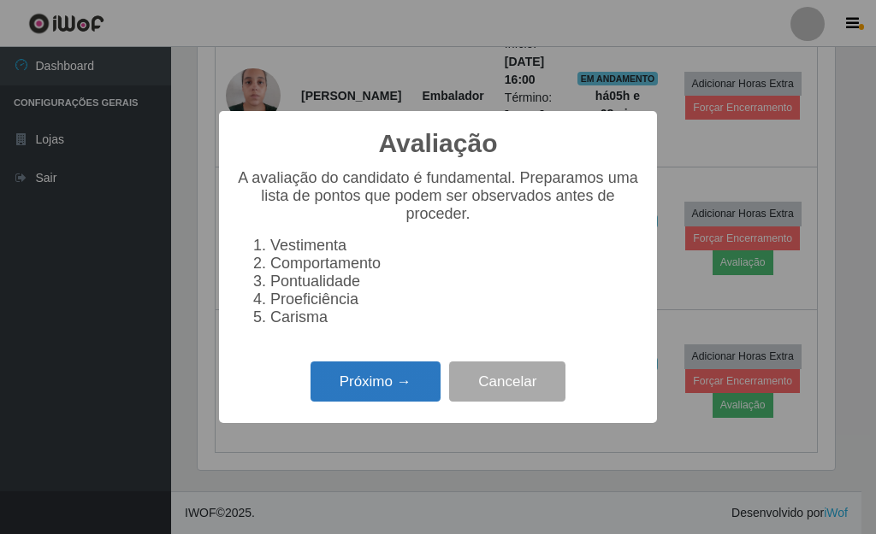
click at [381, 382] on button "Próximo →" at bounding box center [375, 382] width 130 height 40
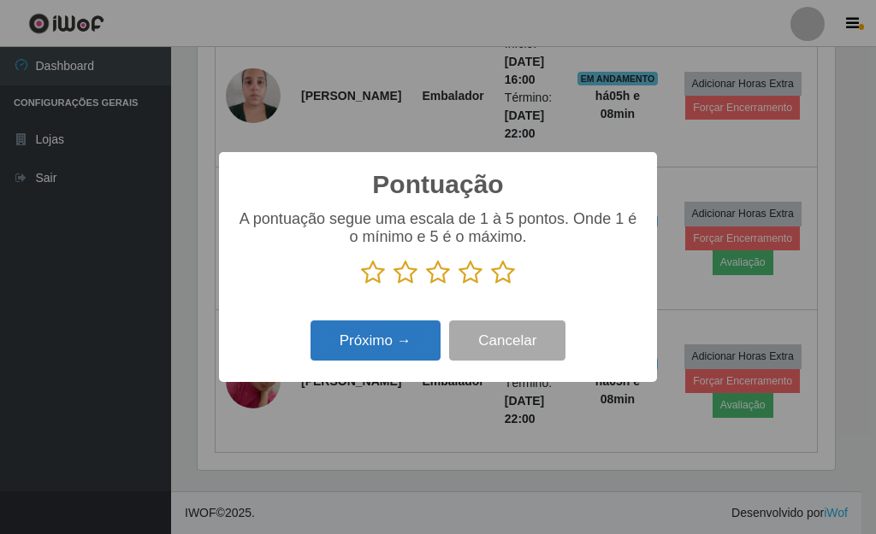
scroll to position [854799, 854517]
click at [505, 281] on icon at bounding box center [503, 273] width 24 height 26
click at [491, 286] on input "radio" at bounding box center [491, 286] width 0 height 0
click at [397, 343] on button "Próximo →" at bounding box center [375, 341] width 130 height 40
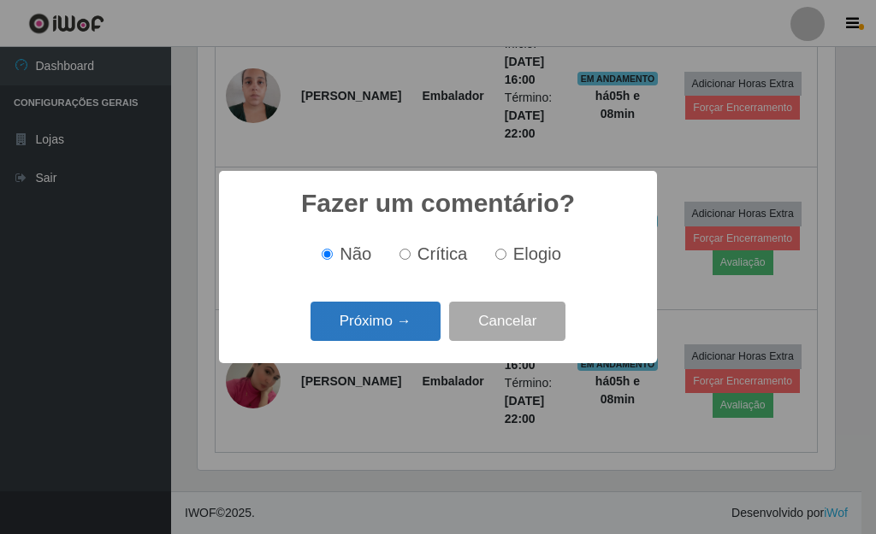
click at [384, 327] on button "Próximo →" at bounding box center [375, 322] width 130 height 40
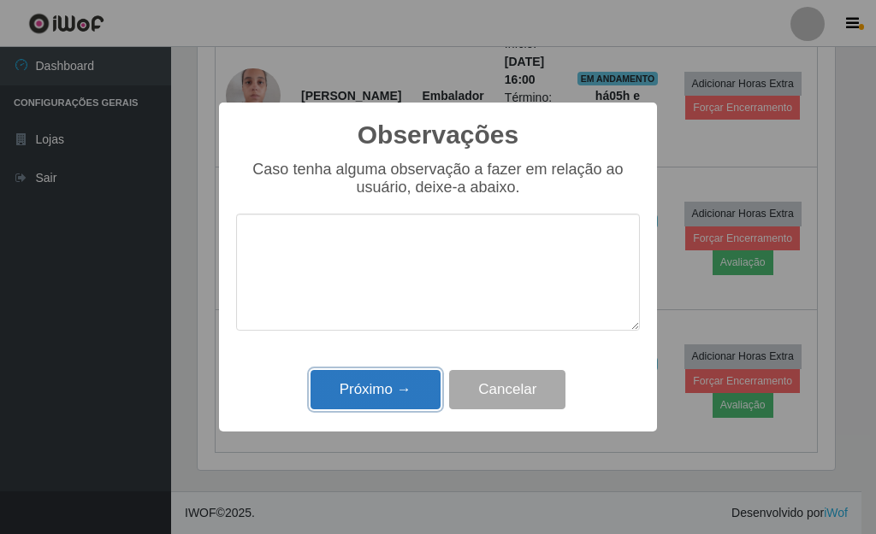
click at [393, 396] on button "Próximo →" at bounding box center [375, 390] width 130 height 40
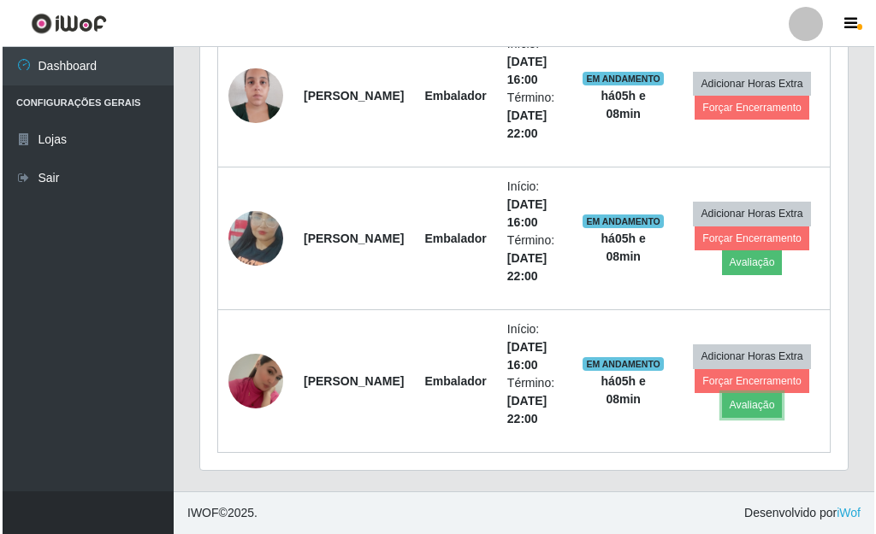
scroll to position [355, 647]
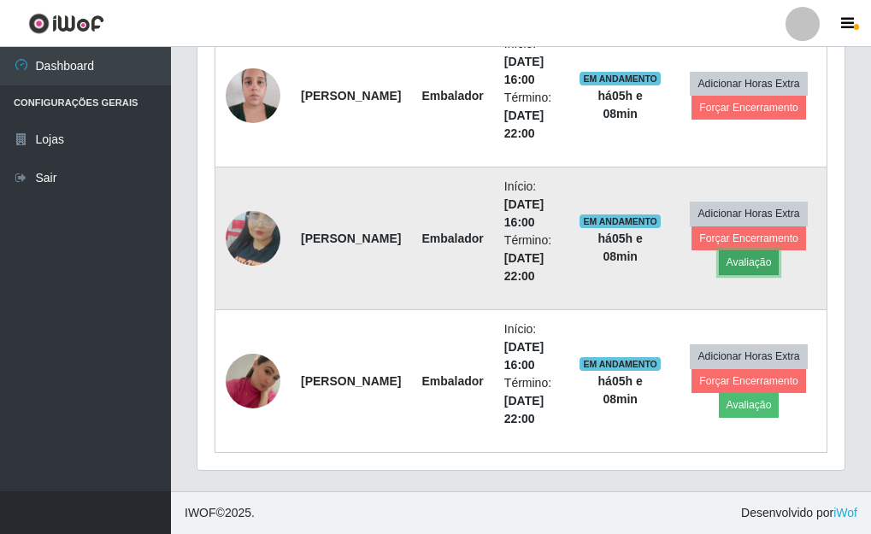
click at [747, 266] on button "Avaliação" at bounding box center [749, 263] width 61 height 24
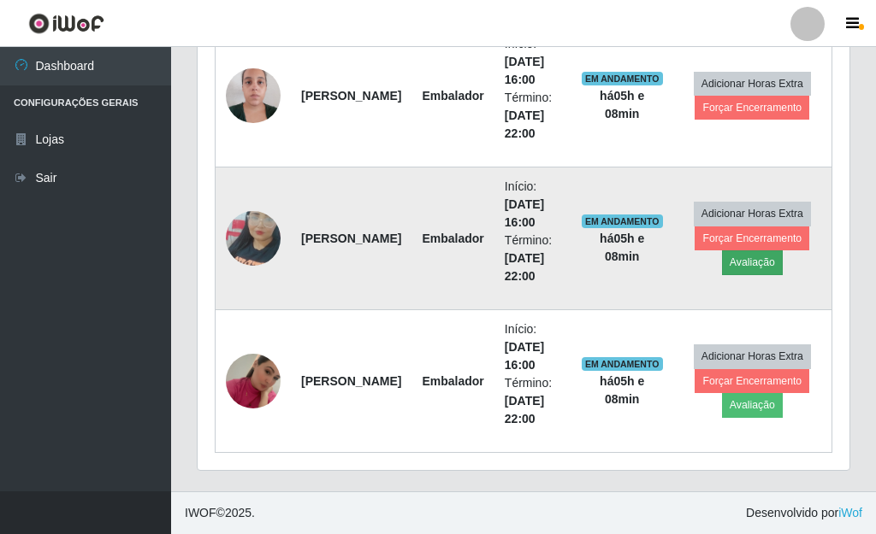
scroll to position [355, 637]
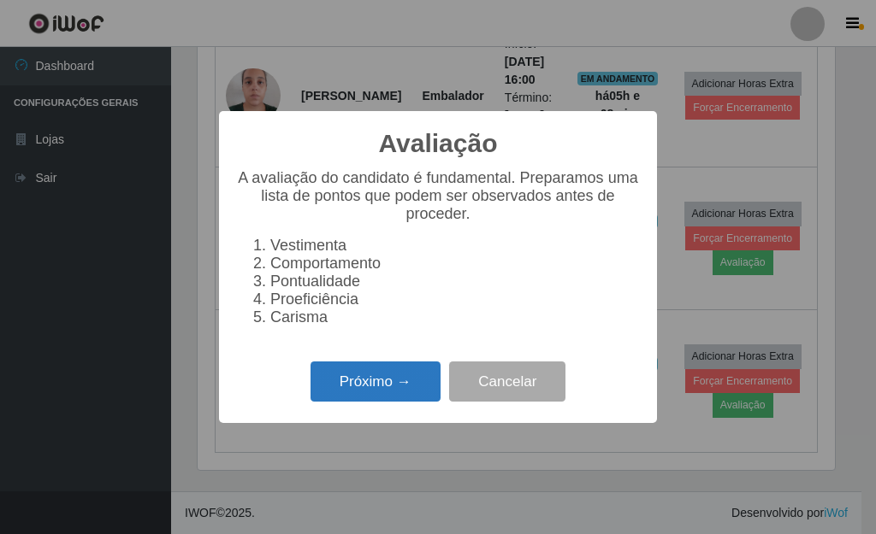
click at [372, 385] on button "Próximo →" at bounding box center [375, 382] width 130 height 40
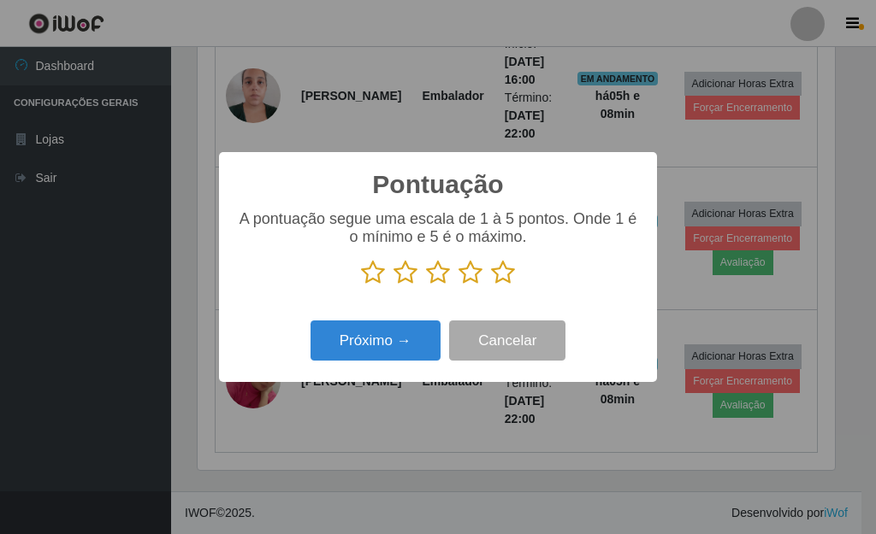
click at [517, 283] on p at bounding box center [438, 273] width 404 height 26
click at [503, 278] on icon at bounding box center [503, 273] width 24 height 26
click at [491, 286] on input "radio" at bounding box center [491, 286] width 0 height 0
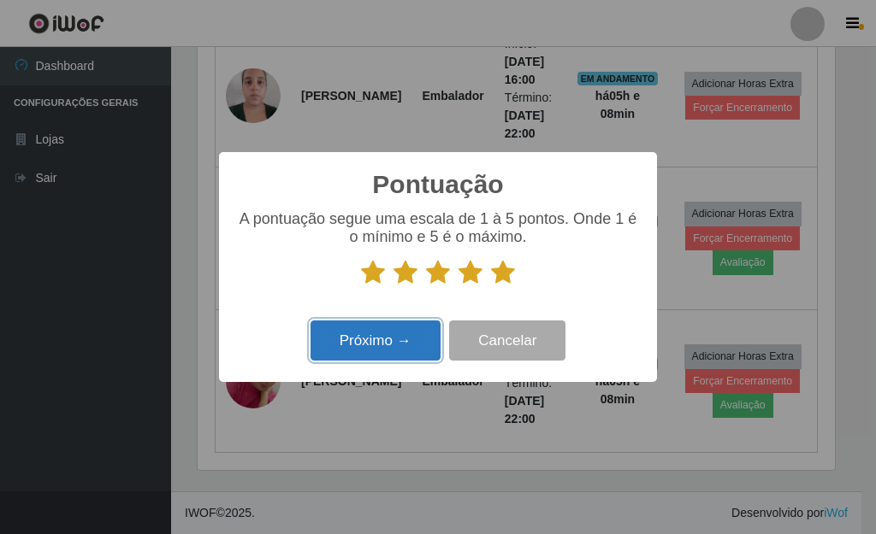
click at [415, 328] on button "Próximo →" at bounding box center [375, 341] width 130 height 40
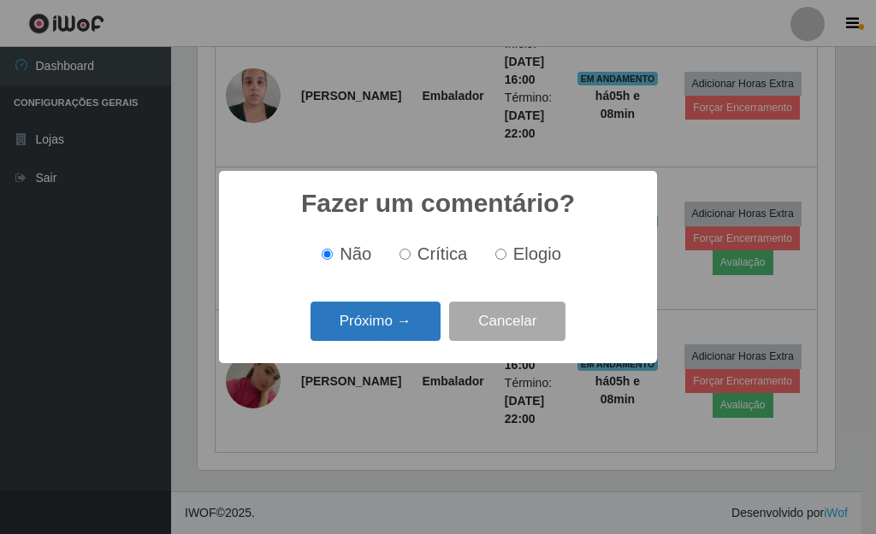
click at [398, 326] on button "Próximo →" at bounding box center [375, 322] width 130 height 40
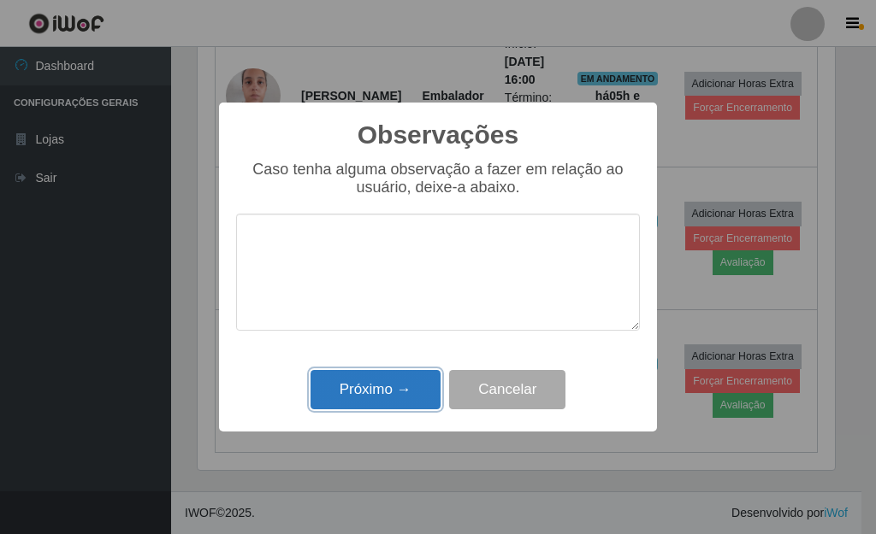
click at [399, 385] on button "Próximo →" at bounding box center [375, 390] width 130 height 40
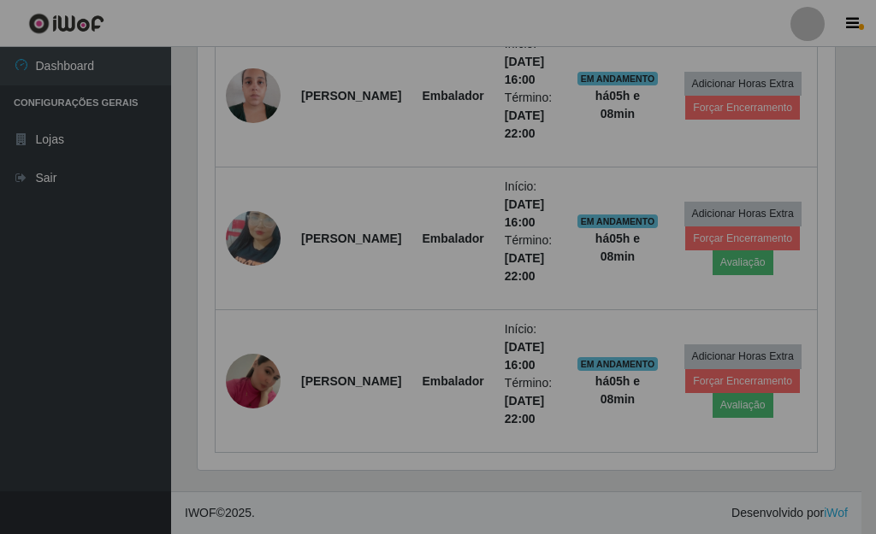
scroll to position [0, 0]
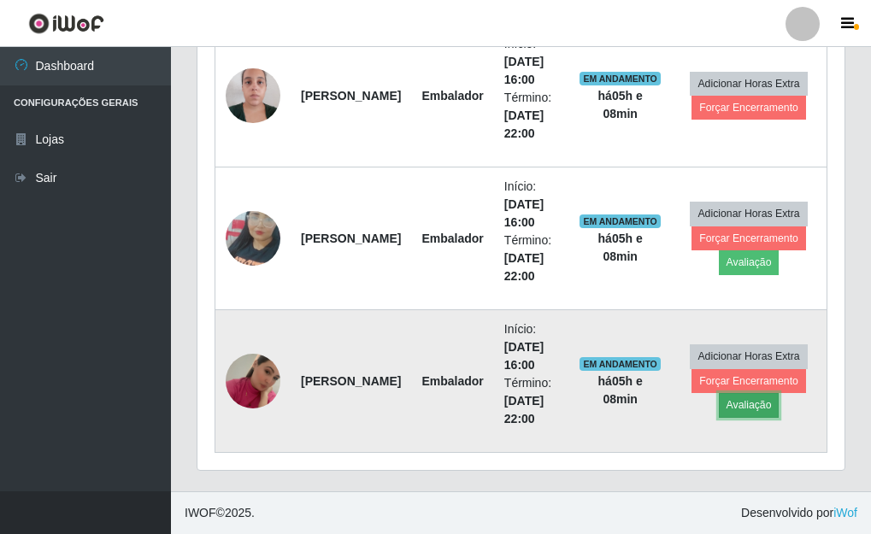
click at [741, 399] on button "Avaliação" at bounding box center [749, 405] width 61 height 24
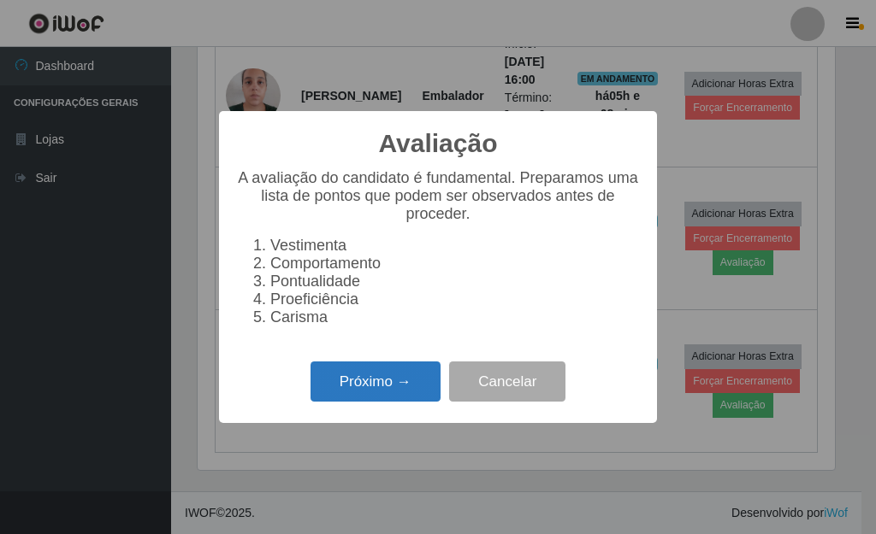
click at [386, 384] on button "Próximo →" at bounding box center [375, 382] width 130 height 40
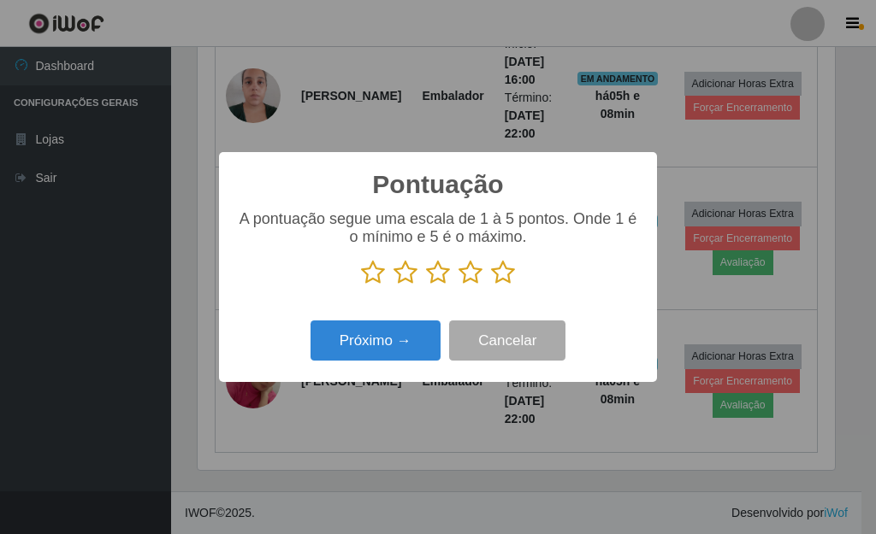
click at [505, 273] on icon at bounding box center [503, 273] width 24 height 26
click at [491, 286] on input "radio" at bounding box center [491, 286] width 0 height 0
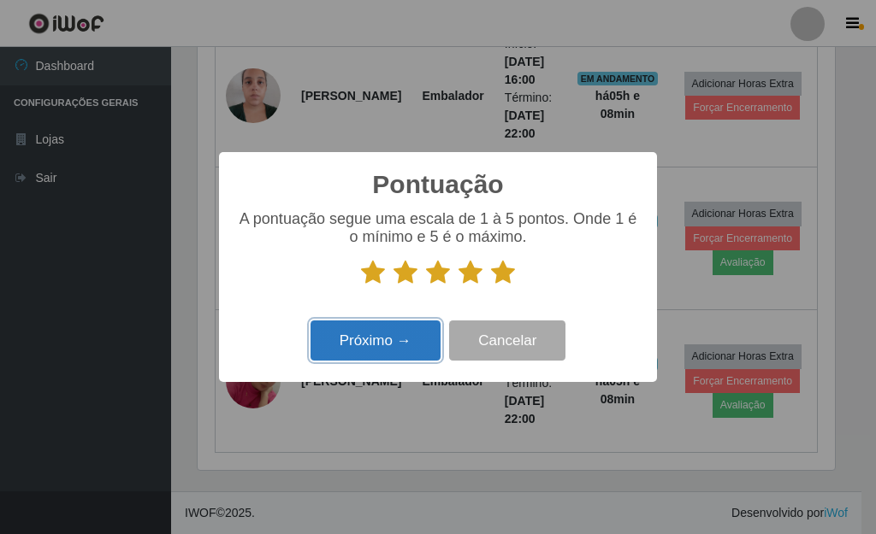
click at [410, 336] on button "Próximo →" at bounding box center [375, 341] width 130 height 40
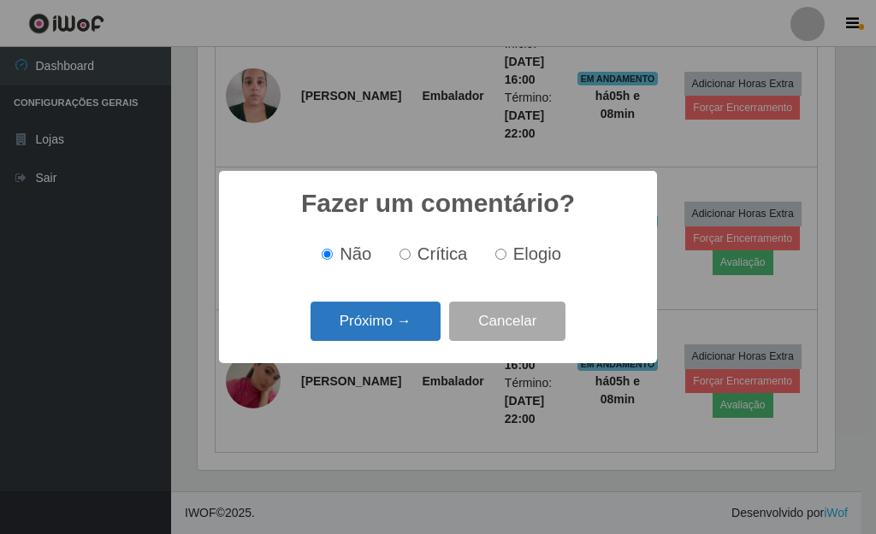
click at [404, 330] on button "Próximo →" at bounding box center [375, 322] width 130 height 40
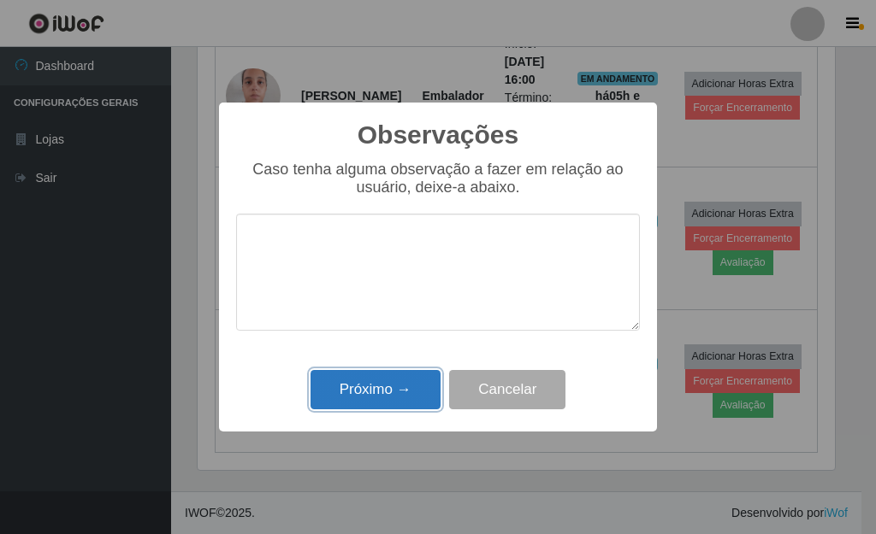
click at [410, 384] on button "Próximo →" at bounding box center [375, 390] width 130 height 40
